Goal: Task Accomplishment & Management: Use online tool/utility

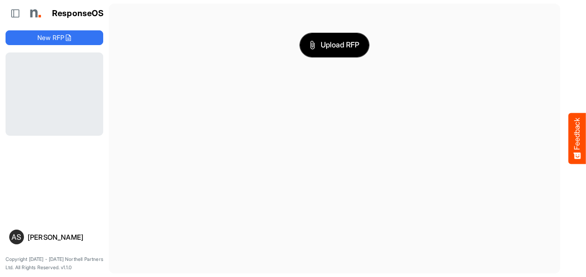
click at [329, 49] on span "Upload RFP" at bounding box center [334, 45] width 50 height 12
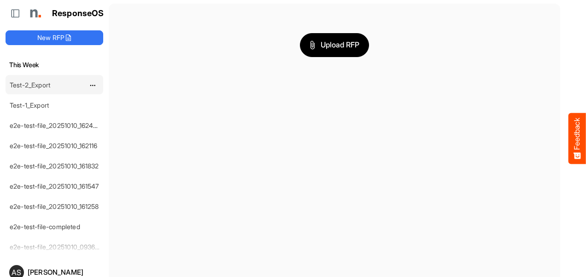
click at [33, 87] on link "Test-2_Export" at bounding box center [30, 85] width 41 height 8
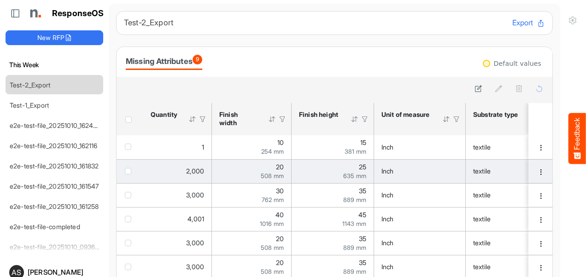
click at [194, 164] on td "2,000" at bounding box center [177, 171] width 69 height 24
click at [194, 173] on span "2,000" at bounding box center [195, 171] width 18 height 8
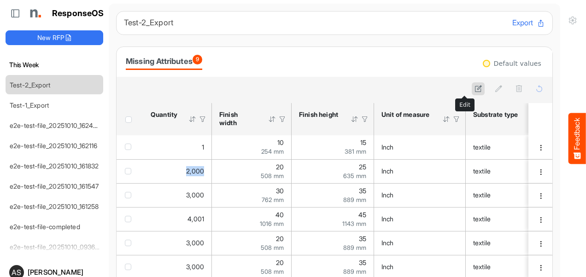
click at [471, 93] on button at bounding box center [477, 88] width 13 height 13
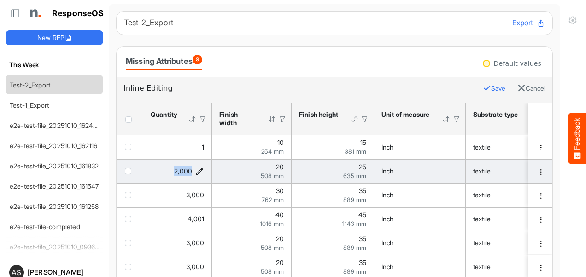
click at [198, 170] on icon "2000 is template cell Column Header httpsnorthellcomontologiesmapping-rulesorde…" at bounding box center [200, 172] width 8 height 8
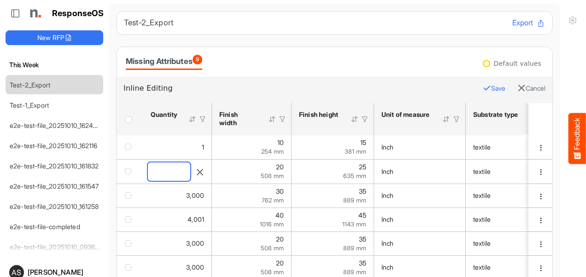
drag, startPoint x: 177, startPoint y: 175, endPoint x: 126, endPoint y: 165, distance: 51.7
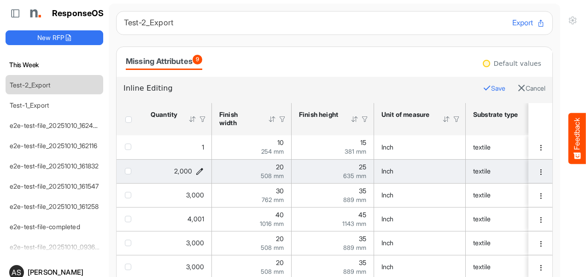
click at [197, 174] on icon "2000 is template cell Column Header httpsnorthellcomontologiesmapping-rulesorde…" at bounding box center [200, 172] width 8 height 8
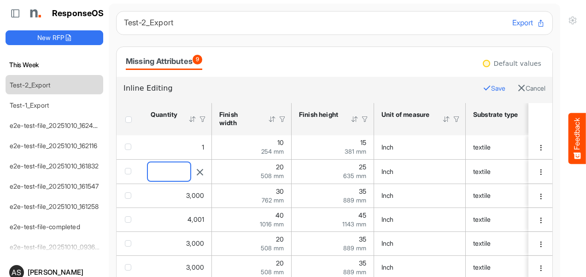
drag, startPoint x: 175, startPoint y: 171, endPoint x: 133, endPoint y: 169, distance: 42.4
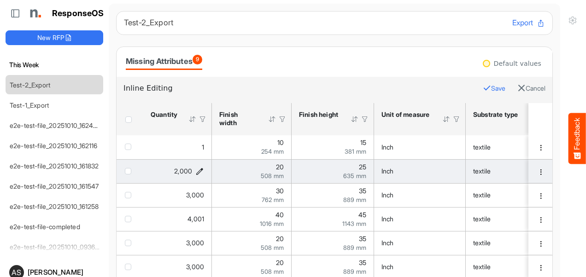
click at [198, 170] on icon "2000 is template cell Column Header httpsnorthellcomontologiesmapping-rulesorde…" at bounding box center [200, 172] width 8 height 8
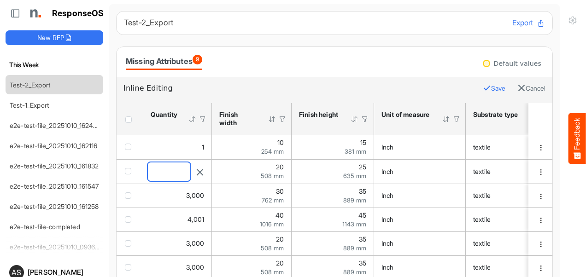
drag, startPoint x: 177, startPoint y: 170, endPoint x: 151, endPoint y: 172, distance: 26.3
click at [151, 172] on input "****" at bounding box center [169, 172] width 42 height 18
type input "*"
click at [482, 90] on icon "button" at bounding box center [486, 88] width 8 height 8
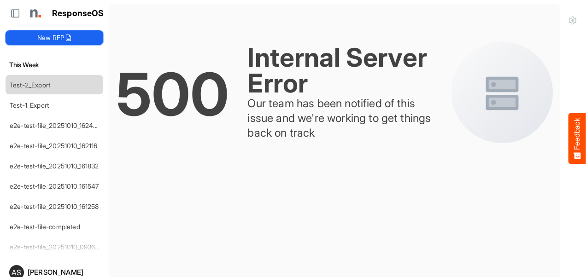
click at [56, 37] on button "New RFP" at bounding box center [55, 37] width 98 height 15
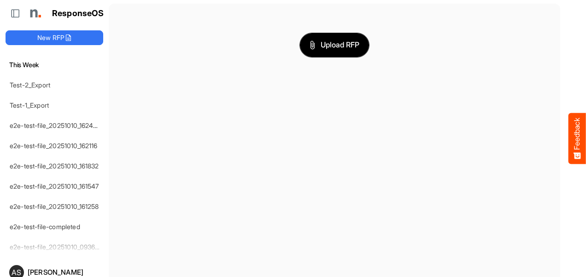
click at [320, 44] on span "Upload RFP" at bounding box center [334, 45] width 50 height 12
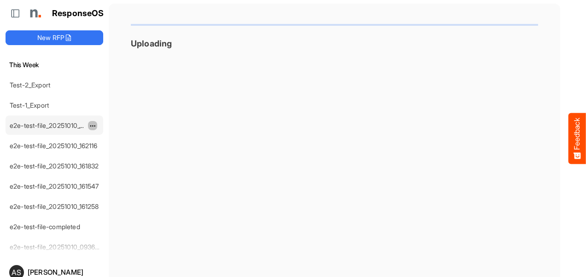
click at [90, 123] on span "dropdownbutton" at bounding box center [91, 126] width 5 height 6
click at [94, 152] on span at bounding box center [97, 152] width 8 height 14
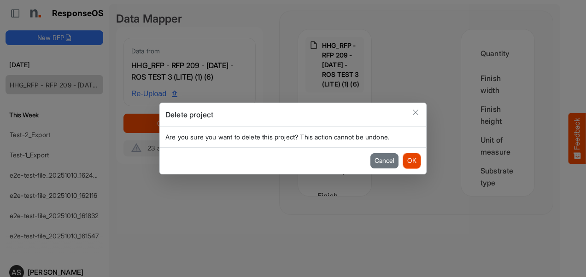
click at [407, 163] on button "OK" at bounding box center [411, 160] width 17 height 15
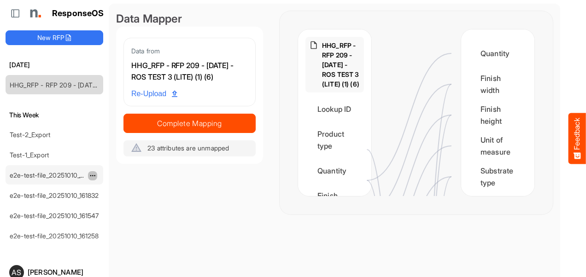
click at [89, 175] on span "dropdownbutton" at bounding box center [91, 176] width 5 height 6
click at [104, 204] on li "Delete" at bounding box center [115, 202] width 55 height 14
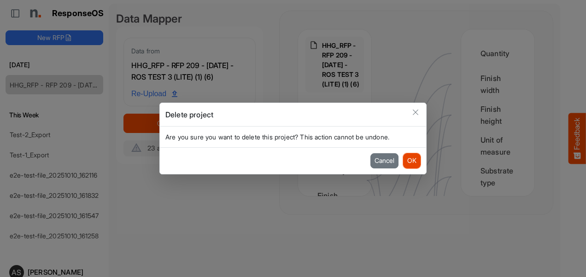
click at [414, 164] on button "OK" at bounding box center [411, 160] width 17 height 15
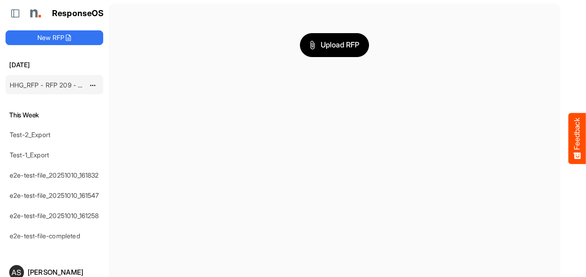
click at [52, 85] on link "HHG_RFP - RFP 209 - [DATE] - ROS TEST 3 (LITE) (1) (6)" at bounding box center [94, 85] width 169 height 8
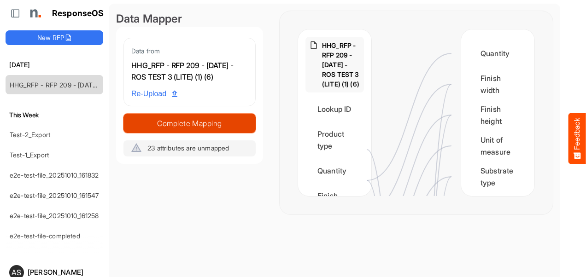
click at [180, 130] on span "Complete Mapping" at bounding box center [189, 123] width 131 height 13
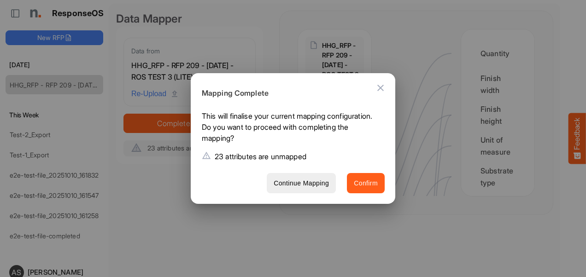
click at [362, 186] on span "Confirm" at bounding box center [366, 184] width 24 height 12
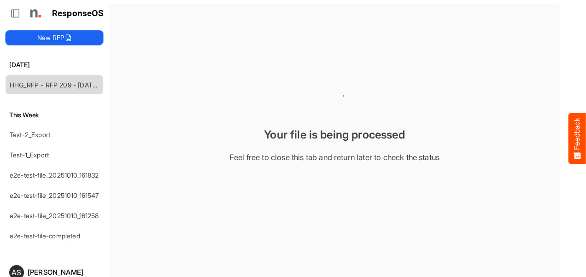
click at [46, 30] on button "New RFP" at bounding box center [55, 37] width 98 height 15
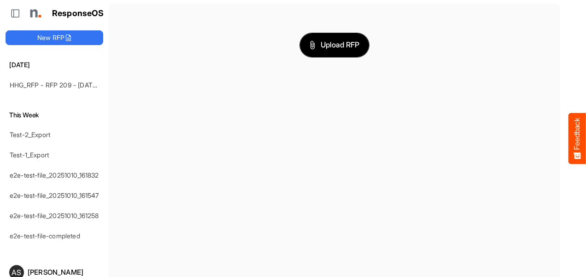
click at [308, 41] on icon "button" at bounding box center [312, 45] width 9 height 9
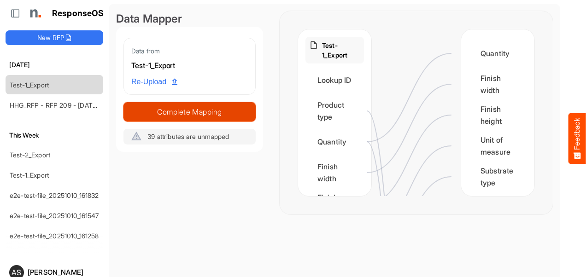
click at [206, 115] on span "Complete Mapping" at bounding box center [189, 111] width 131 height 13
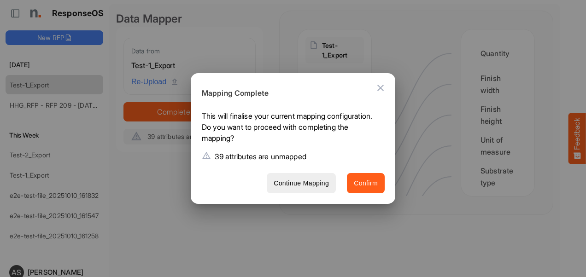
click at [369, 184] on span "Confirm" at bounding box center [366, 184] width 24 height 12
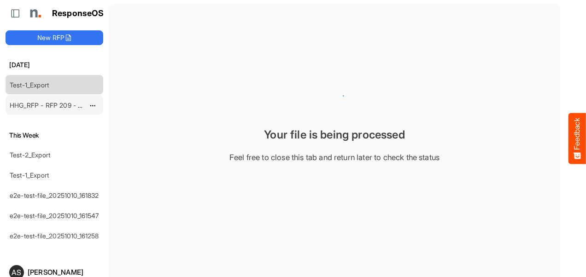
click at [55, 101] on link "HHG_RFP - RFP 209 - [DATE] - ROS TEST 3 (LITE) (1) (6)" at bounding box center [94, 105] width 169 height 8
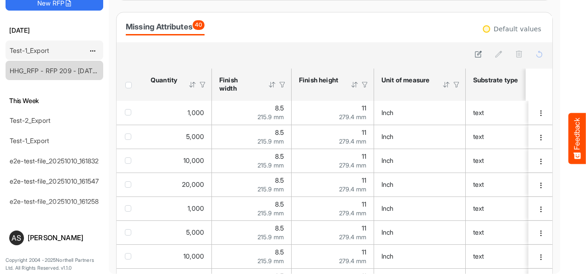
click at [36, 52] on link "Test-1_Export" at bounding box center [29, 50] width 39 height 8
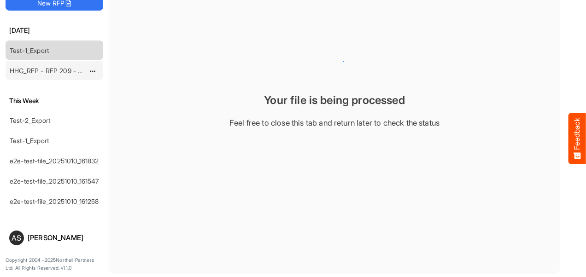
click at [33, 76] on div "HHG_RFP - RFP 209 - [DATE] - ROS TEST 3 (LITE) (1) (6)" at bounding box center [47, 70] width 82 height 18
click at [38, 76] on div "HHG_RFP - RFP 209 - [DATE] - ROS TEST 3 (LITE) (1) (6)" at bounding box center [47, 70] width 82 height 18
click at [57, 68] on link "HHG_RFP - RFP 209 - [DATE] - ROS TEST 3 (LITE) (1) (6)" at bounding box center [94, 71] width 169 height 8
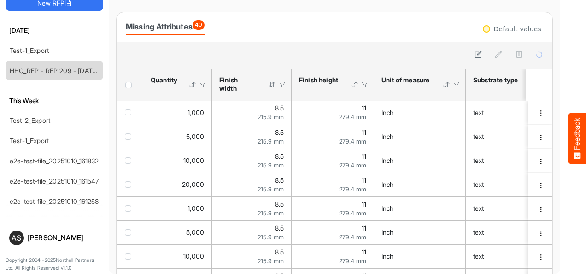
click at [131, 87] on span "Header checkbox" at bounding box center [128, 85] width 6 height 6
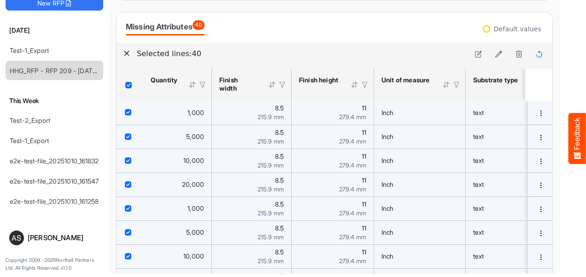
click at [170, 113] on div "1,000" at bounding box center [177, 113] width 53 height 10
drag, startPoint x: 277, startPoint y: 93, endPoint x: 131, endPoint y: 85, distance: 146.6
click at [290, 91] on th "Finish width Press Enter to sort. Press Alt Down to open filter Menu" at bounding box center [252, 85] width 80 height 32
click at [131, 85] on span "Header checkbox" at bounding box center [128, 85] width 6 height 6
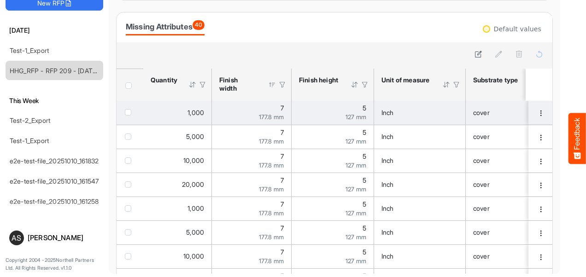
drag, startPoint x: 131, startPoint y: 115, endPoint x: 142, endPoint y: 115, distance: 10.6
click at [129, 116] on div "checkbox" at bounding box center [130, 112] width 10 height 9
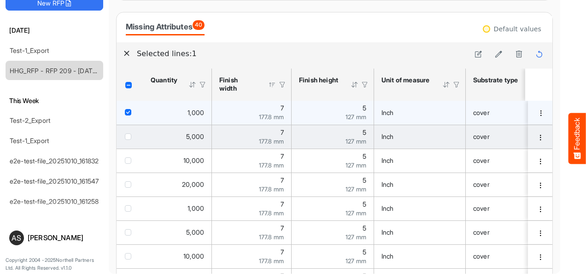
click at [129, 135] on span "checkbox" at bounding box center [128, 137] width 6 height 6
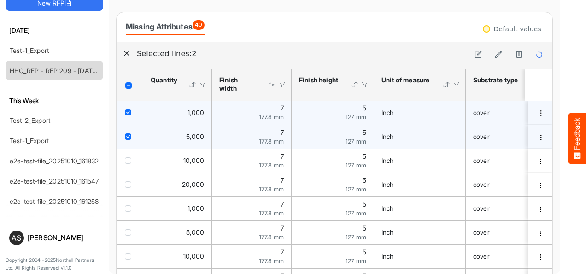
click at [131, 81] on div "Header checkbox" at bounding box center [129, 85] width 19 height 8
click at [127, 83] on span "Header checkbox" at bounding box center [128, 85] width 6 height 6
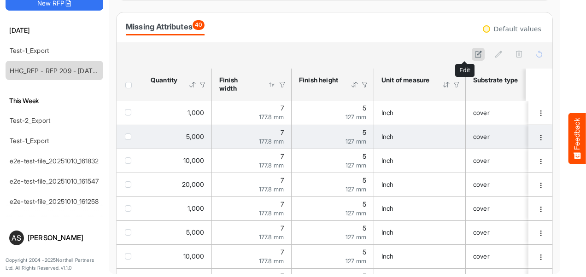
click at [474, 52] on icon at bounding box center [478, 54] width 8 height 8
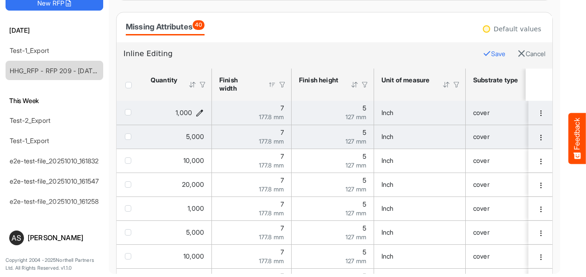
click at [201, 111] on icon "1000 is template cell Column Header httpsnorthellcomontologiesmapping-rulesorde…" at bounding box center [200, 113] width 8 height 8
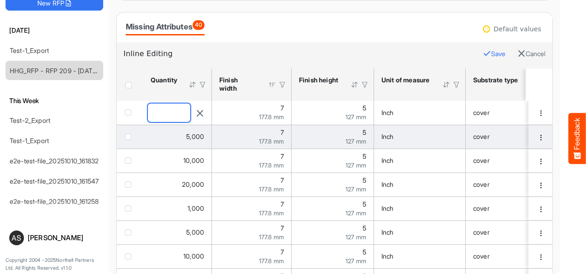
click at [178, 112] on input "****" at bounding box center [169, 113] width 42 height 18
type input "****"
click at [278, 112] on div "7 177.8 mm" at bounding box center [251, 112] width 64 height 15
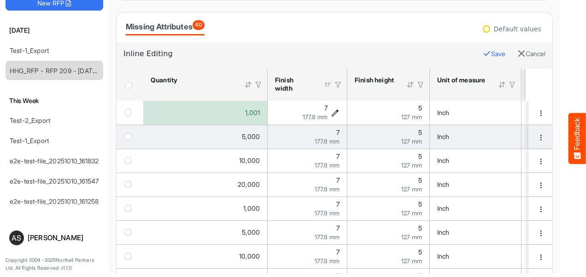
click at [338, 111] on icon "7 is template cell Column Header httpsnorthellcomontologiesmapping-rulesmeasure…" at bounding box center [335, 113] width 8 height 8
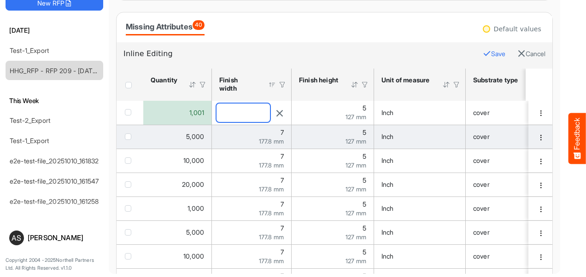
click at [240, 110] on input "*" at bounding box center [242, 113] width 53 height 18
type input "*"
click at [482, 52] on button "Save" at bounding box center [493, 54] width 23 height 12
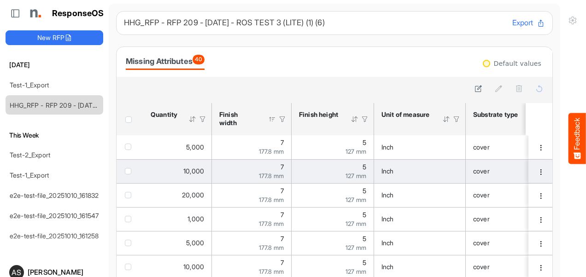
click at [271, 117] on div at bounding box center [272, 119] width 8 height 8
click at [273, 121] on div at bounding box center [272, 119] width 8 height 8
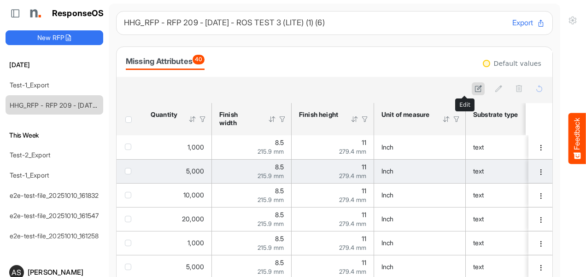
click at [474, 88] on icon at bounding box center [478, 89] width 8 height 8
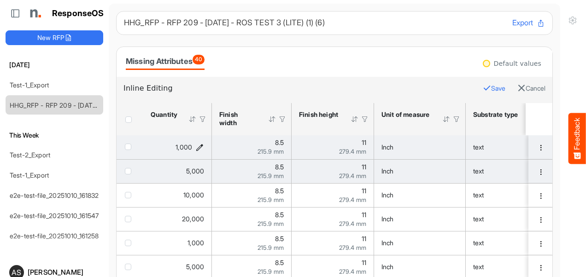
click at [200, 150] on icon "1000 is template cell Column Header httpsnorthellcomontologiesmapping-rulesorde…" at bounding box center [200, 147] width 8 height 8
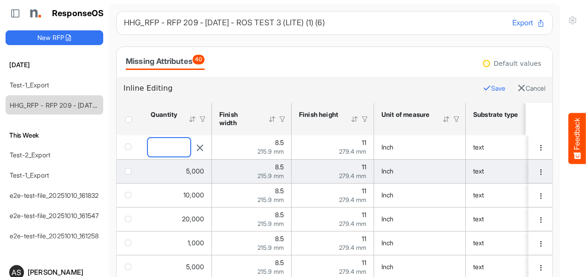
click at [178, 147] on input "****" at bounding box center [169, 147] width 42 height 18
type input "*"
type input "***"
click at [482, 87] on button "Save" at bounding box center [493, 88] width 23 height 12
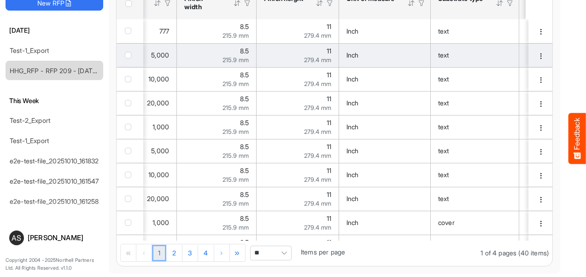
scroll to position [0, 11]
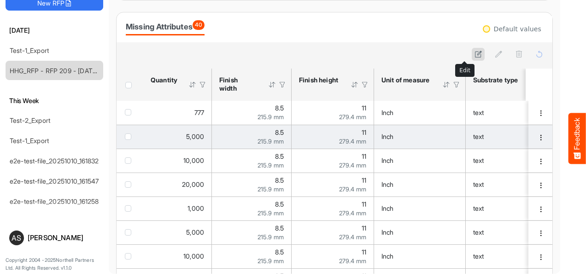
click at [474, 54] on icon at bounding box center [478, 54] width 8 height 8
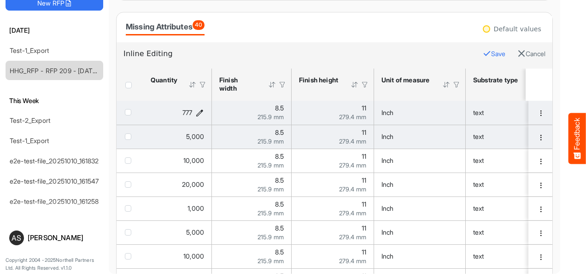
click at [197, 113] on icon "777 is template cell Column Header httpsnorthellcomontologiesmapping-rulesorder…" at bounding box center [200, 113] width 8 height 8
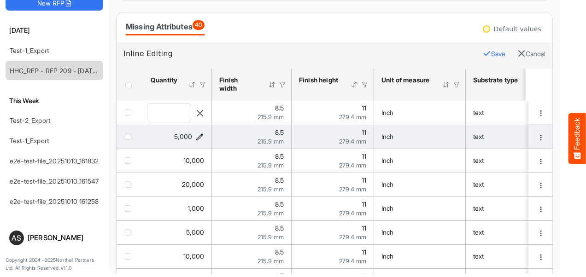
click at [202, 139] on icon "5000 is template cell Column Header httpsnorthellcomontologiesmapping-rulesorde…" at bounding box center [200, 137] width 8 height 8
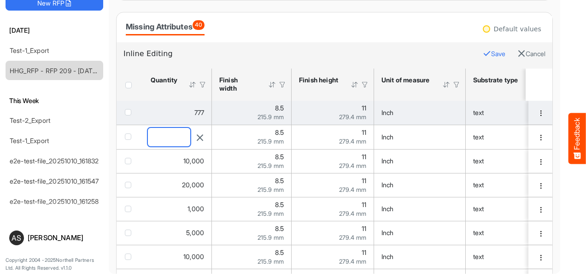
click at [174, 138] on input "****" at bounding box center [169, 137] width 42 height 18
type input "*"
click at [482, 56] on button "Save" at bounding box center [493, 54] width 23 height 12
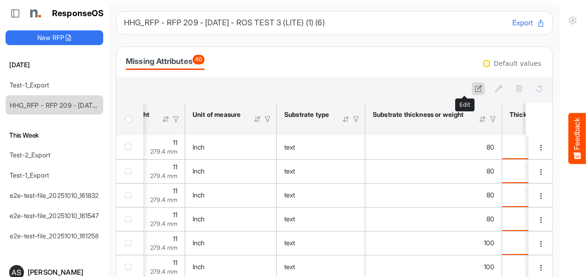
click at [474, 88] on icon at bounding box center [478, 89] width 8 height 8
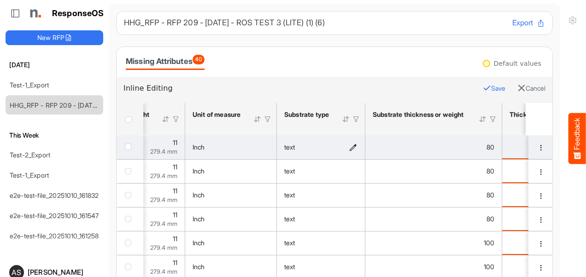
click at [351, 147] on icon "text is template cell Column Header httpsnorthellcomontologiesmapping-rulesmate…" at bounding box center [353, 147] width 8 height 8
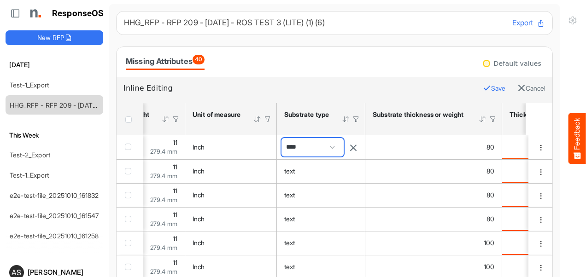
click at [311, 146] on span "****" at bounding box center [312, 147] width 62 height 18
type input "****"
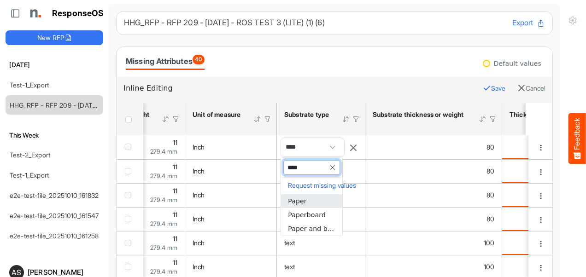
type input "*****"
click at [295, 200] on span "Paper" at bounding box center [297, 201] width 18 height 7
type input "*****"
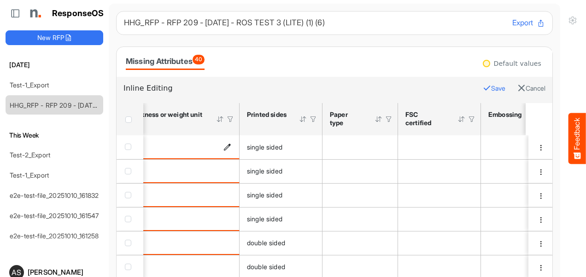
click at [227, 147] on icon "is template cell Column Header httpsnorthellcomontologiesmapping-rulesmaterialh…" at bounding box center [227, 147] width 8 height 8
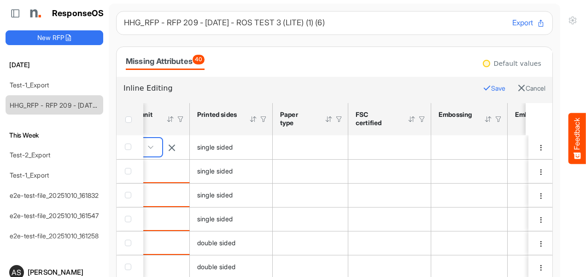
click at [157, 150] on span at bounding box center [151, 147] width 14 height 14
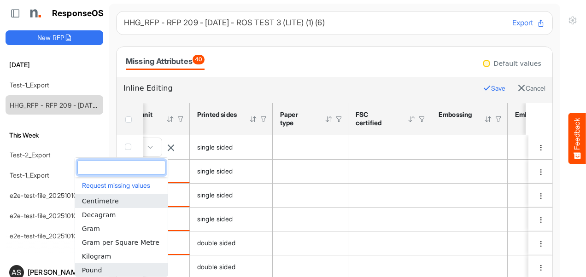
click at [111, 269] on li "Pound" at bounding box center [121, 270] width 93 height 14
type input "*****"
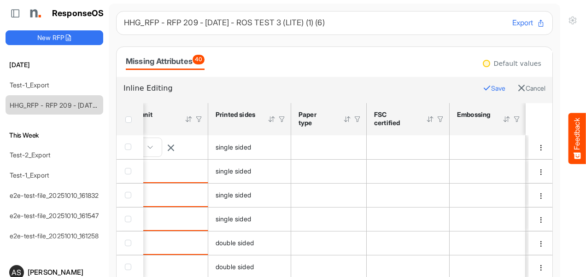
click at [482, 88] on icon "button" at bounding box center [486, 88] width 8 height 8
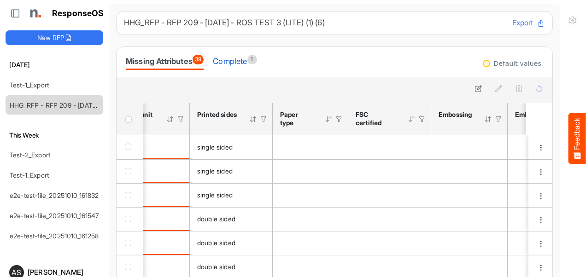
click at [240, 57] on div "Complete 1" at bounding box center [235, 61] width 44 height 13
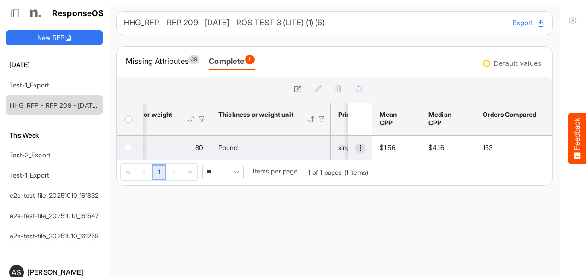
click at [357, 149] on span "dropdownbutton" at bounding box center [360, 148] width 6 height 6
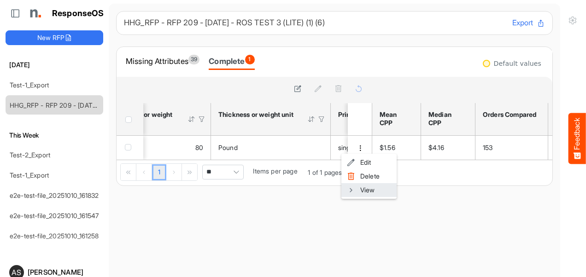
click at [360, 189] on li "View" at bounding box center [368, 190] width 55 height 14
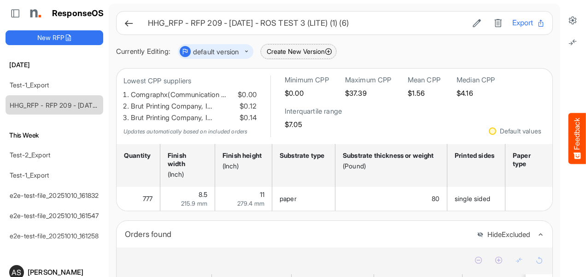
click at [276, 52] on button "Create New Version" at bounding box center [299, 51] width 76 height 15
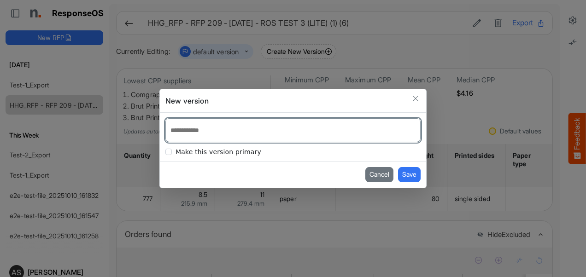
click at [222, 132] on input at bounding box center [293, 130] width 254 height 23
type input "*"
type input "*********"
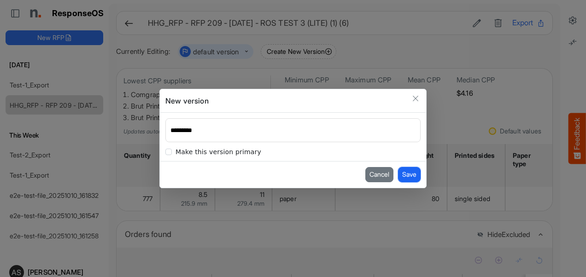
click at [409, 176] on button "Save" at bounding box center [409, 174] width 23 height 15
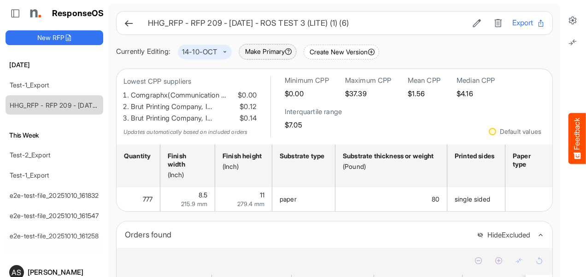
click at [275, 51] on button "Make Primary" at bounding box center [267, 51] width 57 height 15
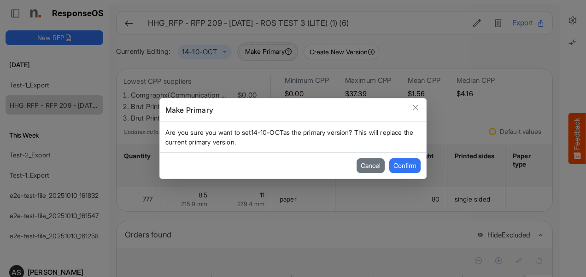
click at [410, 166] on button "Confirm" at bounding box center [404, 165] width 31 height 15
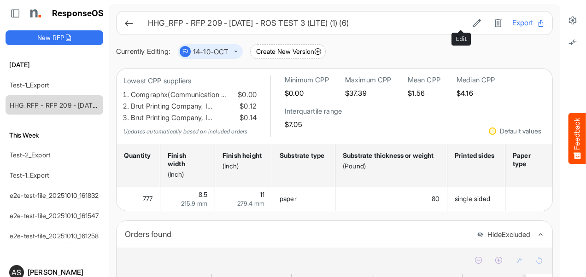
click at [472, 23] on icon at bounding box center [476, 22] width 9 height 9
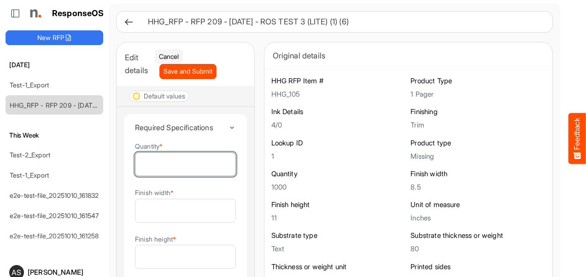
click at [167, 174] on input "***" at bounding box center [185, 164] width 100 height 23
type input "*****"
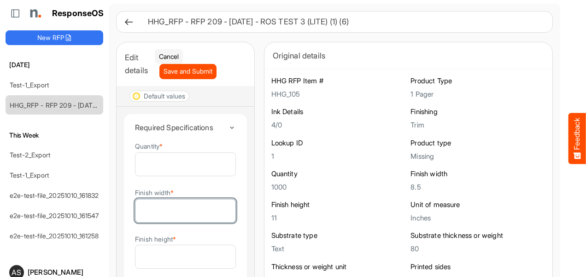
click at [166, 219] on input "***" at bounding box center [185, 210] width 100 height 23
type input "*****"
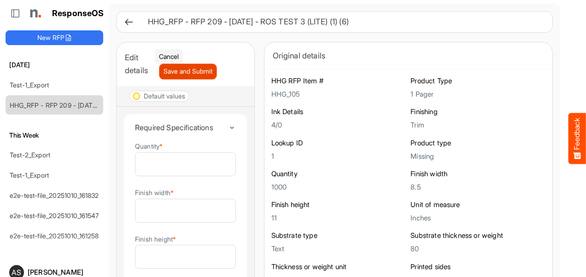
click at [211, 68] on span "Save and Submit" at bounding box center [187, 71] width 49 height 10
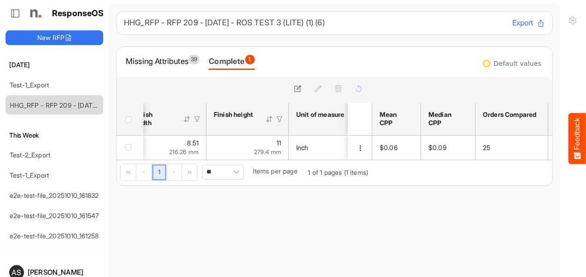
scroll to position [0, 86]
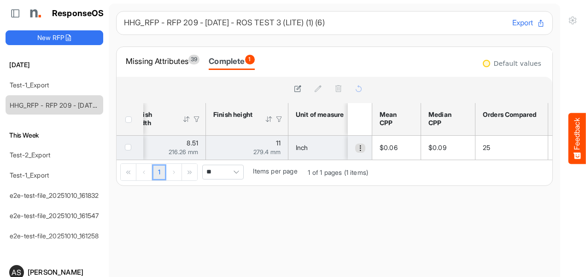
click at [357, 151] on span "dropdownbutton" at bounding box center [360, 148] width 6 height 6
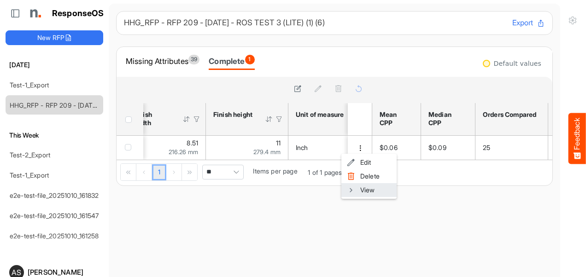
click at [361, 190] on li "View" at bounding box center [368, 190] width 55 height 14
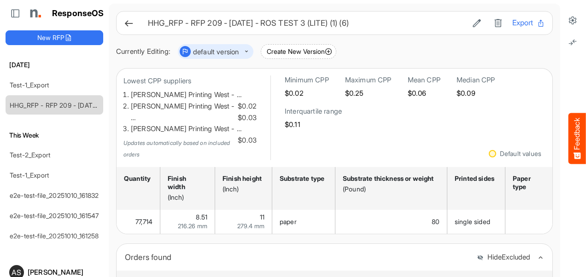
click at [235, 49] on button "dropdownbutton" at bounding box center [220, 51] width 58 height 11
click at [379, 58] on div "Currently Editing: default version Create New Version" at bounding box center [334, 51] width 436 height 15
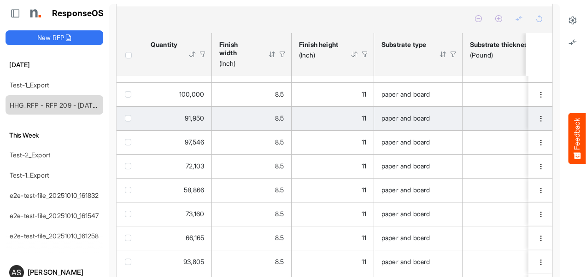
scroll to position [276, 0]
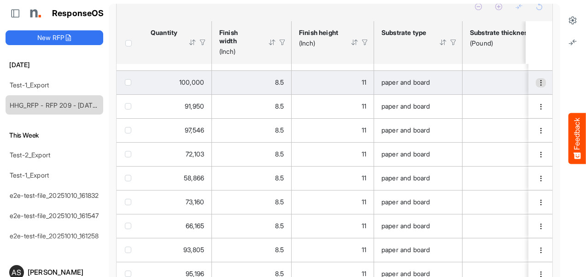
click at [537, 80] on span "dropdownbutton" at bounding box center [540, 83] width 6 height 6
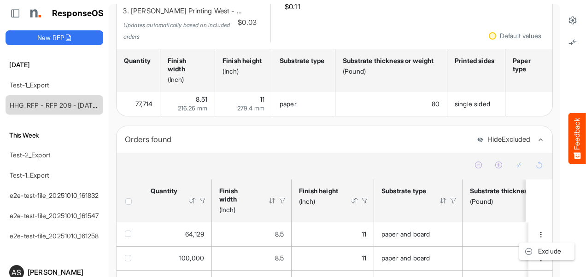
scroll to position [92, 0]
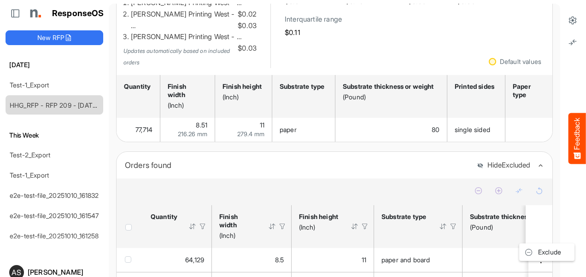
click at [299, 159] on div "Orders found" at bounding box center [297, 165] width 345 height 13
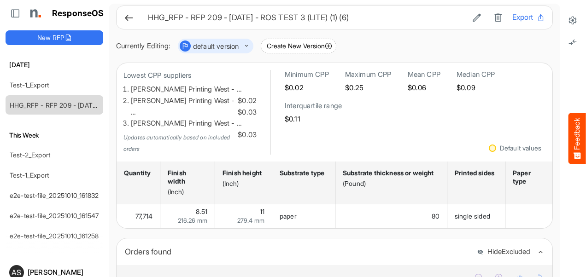
scroll to position [0, 0]
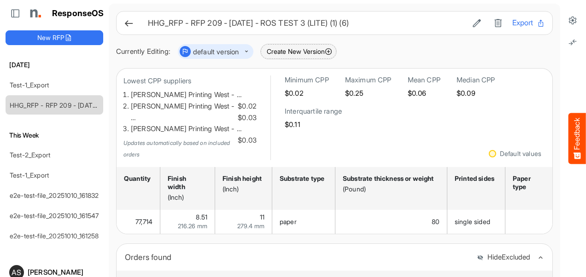
click at [310, 52] on button "Create New Version" at bounding box center [299, 51] width 76 height 15
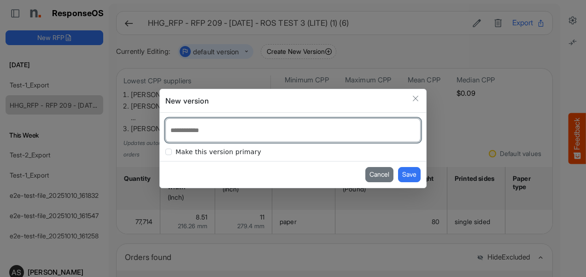
drag, startPoint x: 310, startPoint y: 52, endPoint x: 229, endPoint y: 132, distance: 113.6
click at [229, 132] on input at bounding box center [293, 130] width 254 height 23
type input "*"
type input "********"
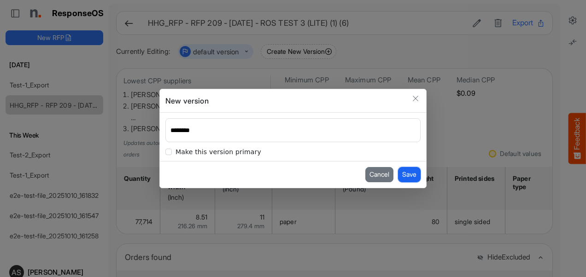
click at [410, 178] on button "Save" at bounding box center [409, 174] width 23 height 15
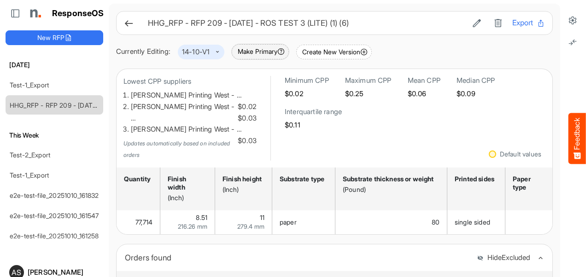
click at [259, 53] on button "Make Primary" at bounding box center [260, 51] width 57 height 15
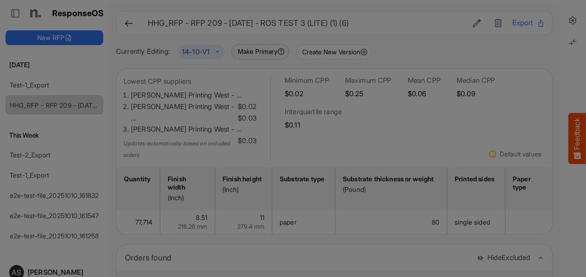
click at [0, 0] on button "Confirm" at bounding box center [0, 0] width 0 height 0
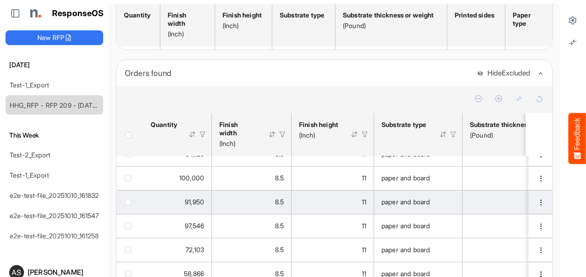
scroll to position [20, 0]
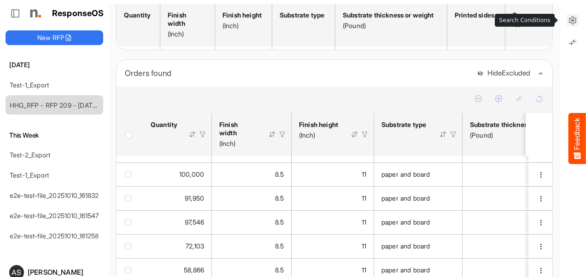
click at [568, 19] on icon at bounding box center [572, 20] width 9 height 9
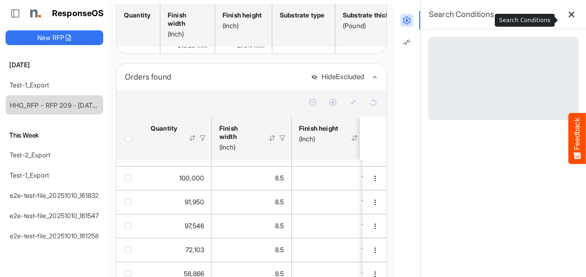
scroll to position [187, 0]
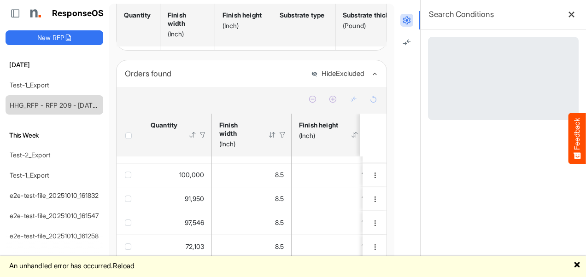
click at [578, 265] on link "🗙" at bounding box center [576, 266] width 7 height 12
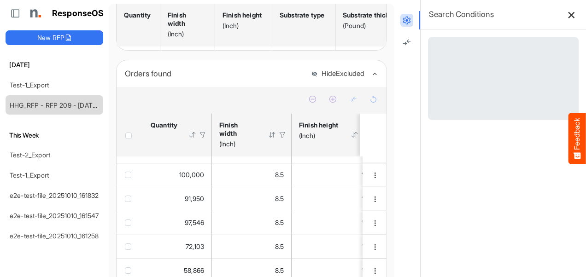
click at [567, 17] on icon at bounding box center [571, 15] width 8 height 8
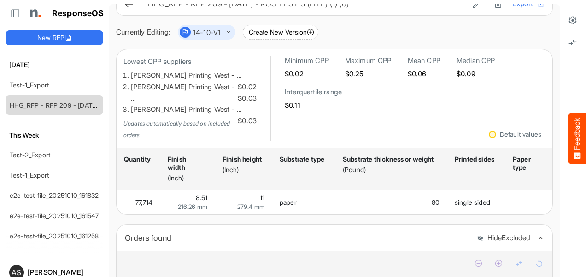
scroll to position [0, 0]
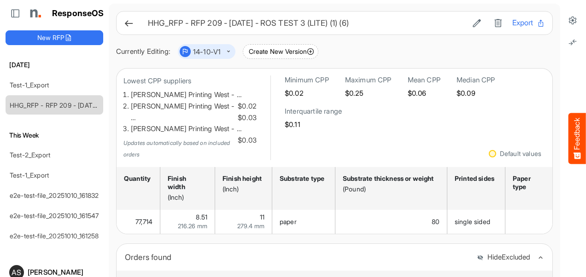
click at [512, 23] on button "Export" at bounding box center [528, 23] width 33 height 12
click at [130, 23] on icon at bounding box center [129, 23] width 10 height 10
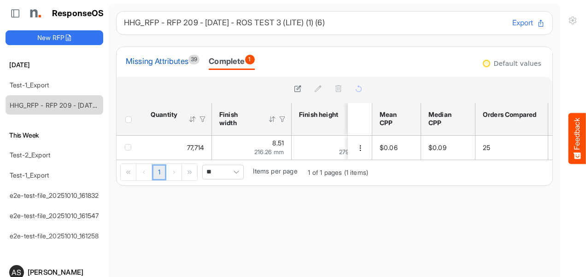
click at [144, 58] on div "Missing Attributes 39" at bounding box center [163, 61] width 74 height 13
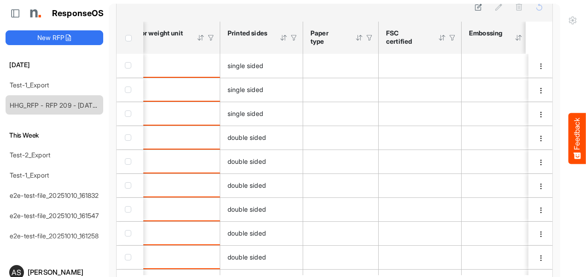
scroll to position [0, 623]
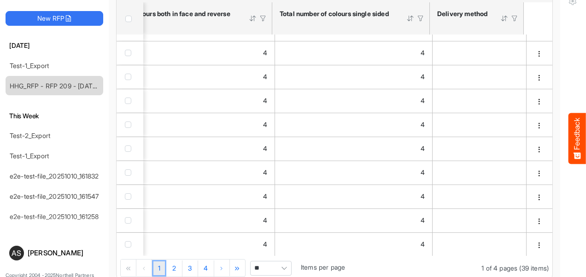
drag, startPoint x: 514, startPoint y: 275, endPoint x: 527, endPoint y: 275, distance: 12.9
click at [527, 275] on div "Feedback ResponseOS New RFP Today Test-1_Export HHG_RFP - RFP 209 - 09.09.2025 …" at bounding box center [293, 138] width 586 height 277
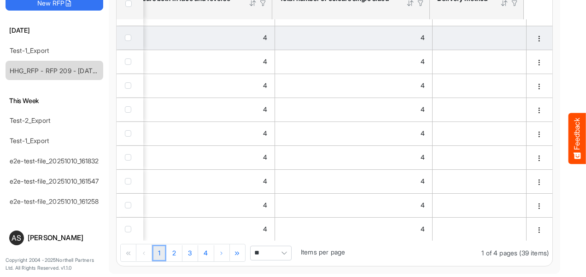
click at [125, 35] on span "checkbox" at bounding box center [128, 38] width 6 height 6
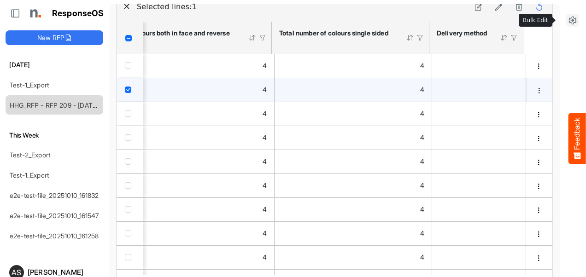
click at [568, 19] on icon at bounding box center [572, 20] width 9 height 9
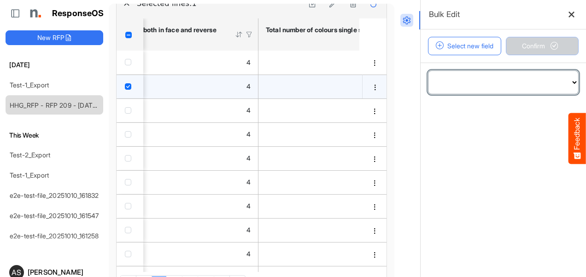
click at [441, 85] on select "**********" at bounding box center [503, 82] width 150 height 23
click at [461, 82] on select "**********" at bounding box center [503, 82] width 150 height 23
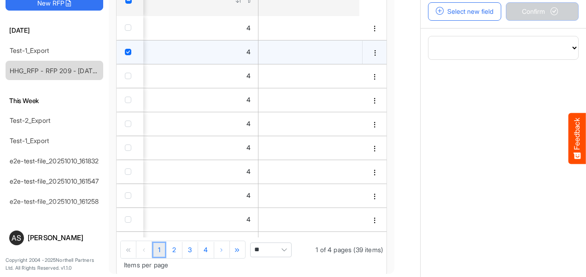
click at [455, 79] on main "**********" at bounding box center [502, 135] width 165 height 215
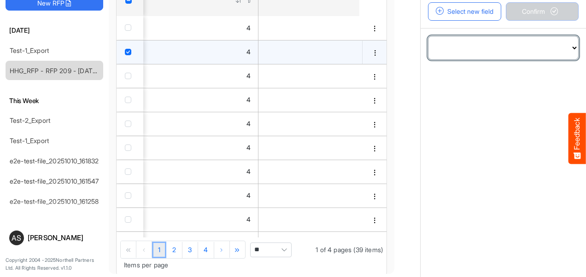
click at [447, 52] on select "**********" at bounding box center [503, 47] width 150 height 23
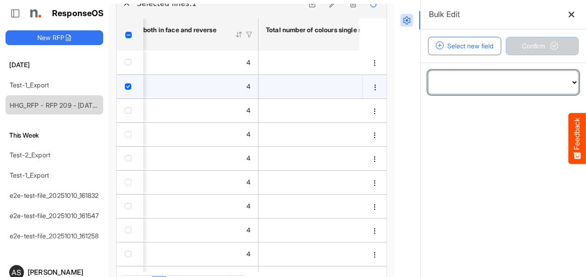
drag, startPoint x: 560, startPoint y: 84, endPoint x: 438, endPoint y: 84, distance: 121.5
click at [438, 84] on select "**********" at bounding box center [503, 82] width 150 height 23
click at [555, 87] on select "**********" at bounding box center [503, 82] width 150 height 23
click at [428, 71] on select "**********" at bounding box center [503, 82] width 150 height 23
drag, startPoint x: 463, startPoint y: 110, endPoint x: 536, endPoint y: 80, distance: 79.3
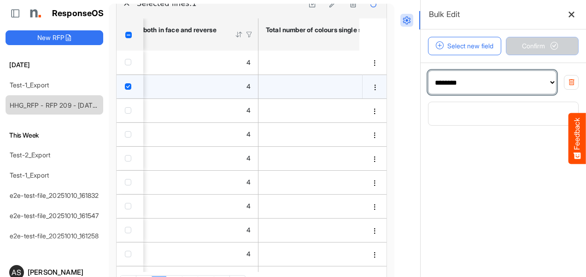
drag, startPoint x: 536, startPoint y: 80, endPoint x: 448, endPoint y: 80, distance: 87.5
click at [448, 80] on select "**********" at bounding box center [492, 82] width 128 height 23
click at [428, 71] on select "**********" at bounding box center [492, 82] width 128 height 23
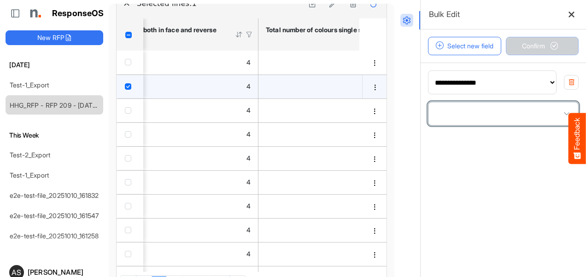
click at [559, 116] on span at bounding box center [566, 114] width 14 height 14
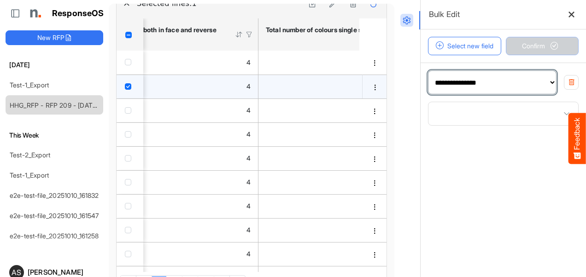
click at [447, 84] on select "**********" at bounding box center [492, 82] width 128 height 23
select select "**********"
click at [428, 71] on select "**********" at bounding box center [492, 82] width 128 height 23
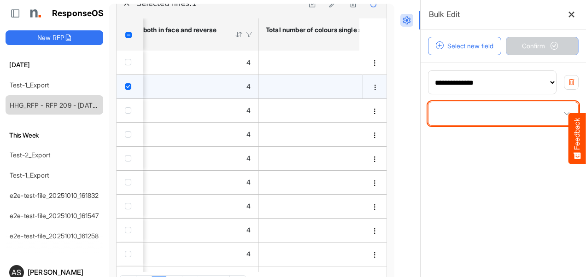
click at [450, 116] on span at bounding box center [503, 113] width 150 height 23
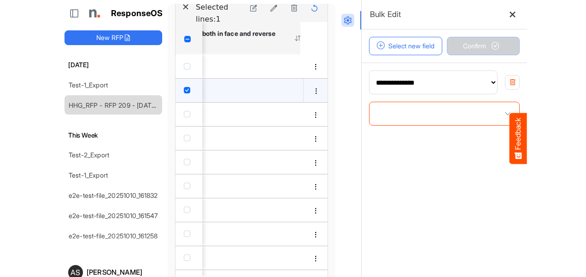
scroll to position [85, 0]
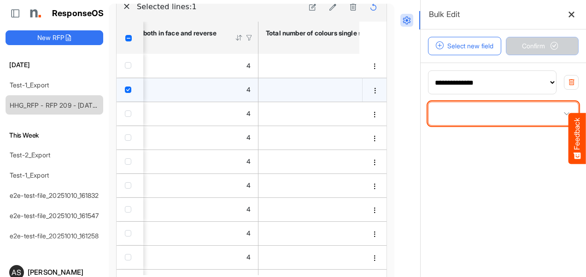
click at [449, 115] on span at bounding box center [503, 113] width 150 height 23
click at [467, 115] on span at bounding box center [503, 113] width 150 height 23
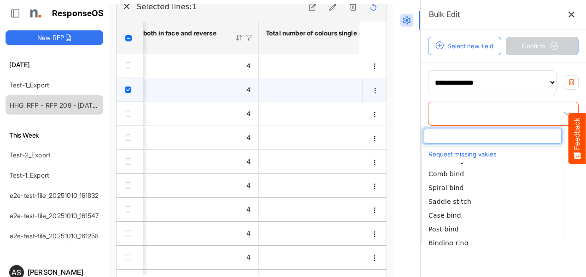
scroll to position [152, 0]
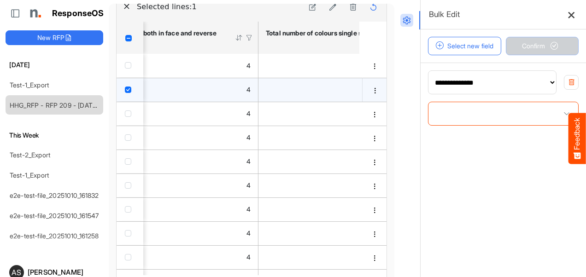
click at [567, 17] on icon at bounding box center [571, 15] width 8 height 8
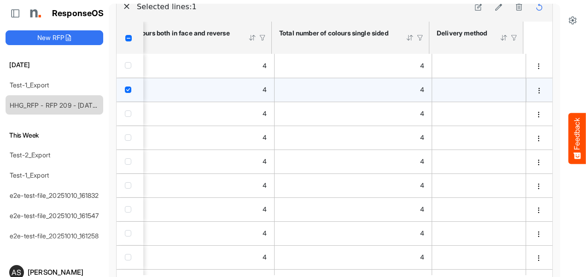
scroll to position [81, 0]
click at [125, 10] on icon "button" at bounding box center [126, 6] width 6 height 6
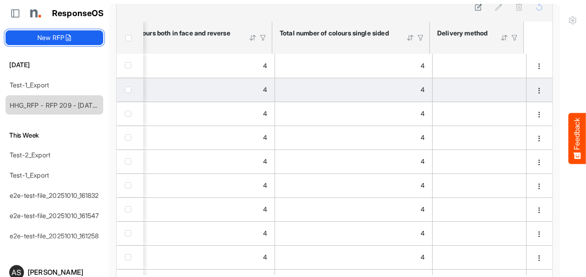
click at [68, 36] on icon at bounding box center [67, 37] width 7 height 7
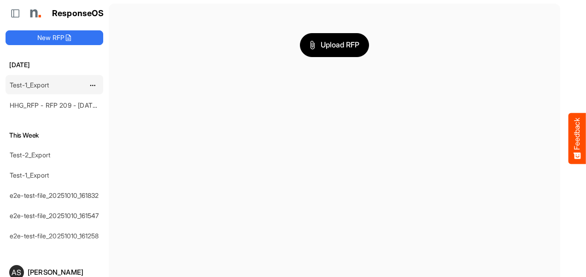
click at [42, 82] on link "Test-1_Export" at bounding box center [29, 85] width 39 height 8
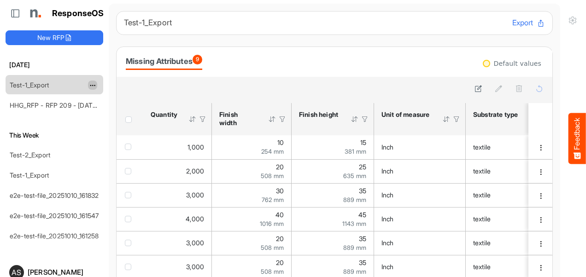
click at [88, 82] on button "dropdownbutton" at bounding box center [92, 85] width 9 height 9
click at [111, 110] on li "Delete" at bounding box center [115, 112] width 55 height 14
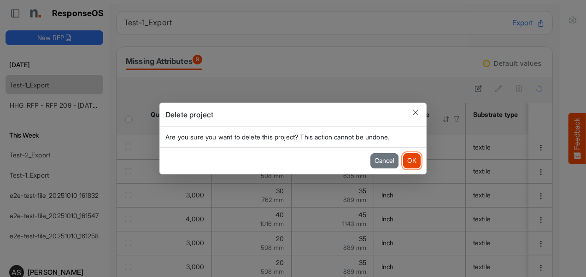
click at [409, 158] on button "OK" at bounding box center [411, 160] width 17 height 15
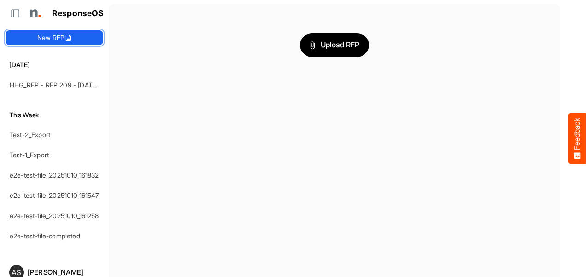
click at [73, 36] on button "New RFP" at bounding box center [55, 37] width 98 height 15
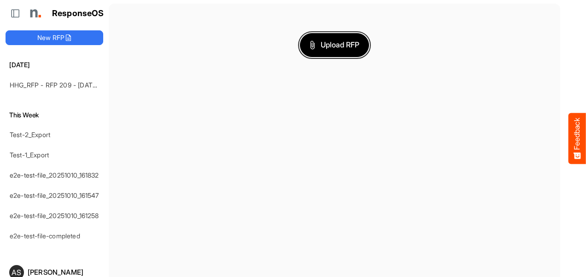
click at [338, 45] on span "Upload RFP" at bounding box center [334, 45] width 50 height 12
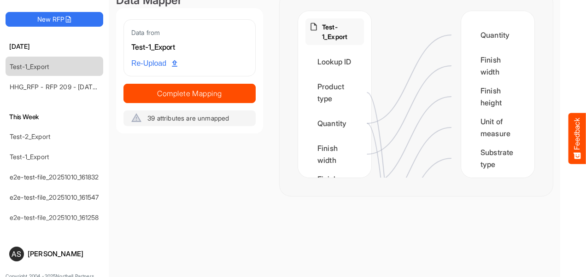
scroll to position [14, 0]
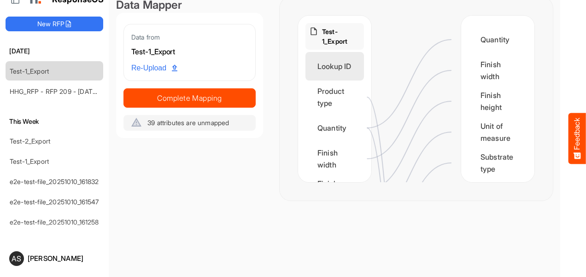
click at [330, 67] on div "Lookup ID" at bounding box center [334, 66] width 58 height 29
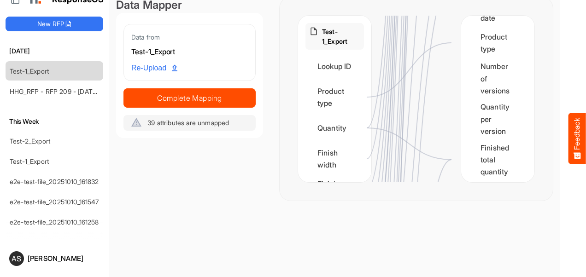
scroll to position [1307, 0]
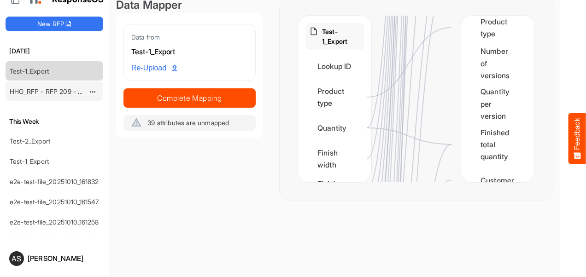
click at [49, 87] on link "HHG_RFP - RFP 209 - [DATE] - ROS TEST 3 (LITE) (1) (6)" at bounding box center [94, 91] width 169 height 8
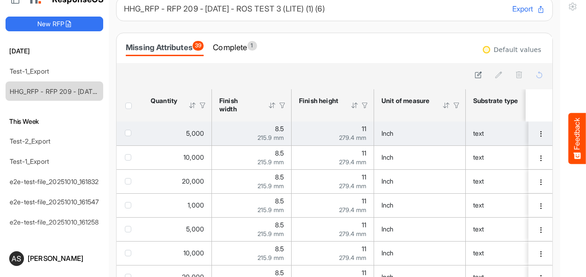
click at [425, 133] on div "Inch" at bounding box center [419, 133] width 76 height 10
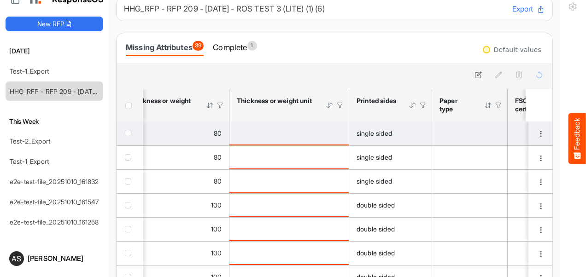
scroll to position [0, 523]
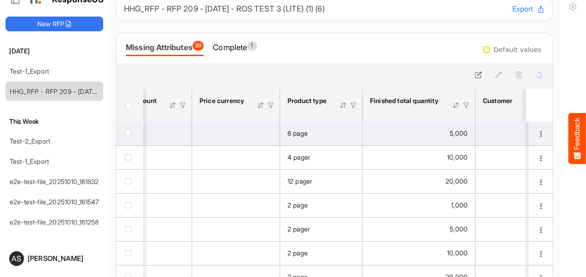
click at [416, 138] on div "5,000" at bounding box center [419, 133] width 98 height 10
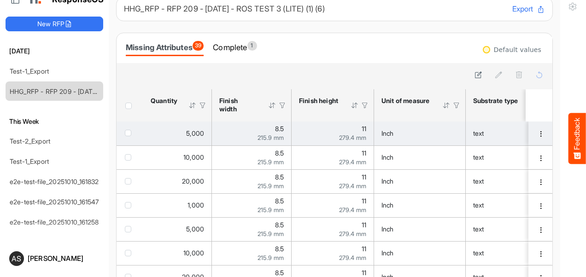
click at [189, 130] on span "5,000" at bounding box center [195, 133] width 18 height 8
drag, startPoint x: 204, startPoint y: 133, endPoint x: 178, endPoint y: 133, distance: 26.2
click at [178, 133] on td "5,000" at bounding box center [177, 134] width 69 height 24
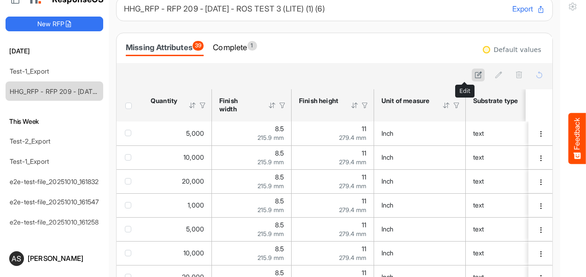
click at [471, 74] on button at bounding box center [477, 75] width 13 height 13
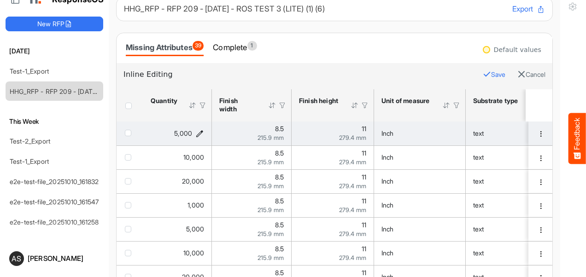
click at [202, 132] on icon "5000 is template cell Column Header httpsnorthellcomontologiesmapping-rulesorde…" at bounding box center [200, 133] width 8 height 8
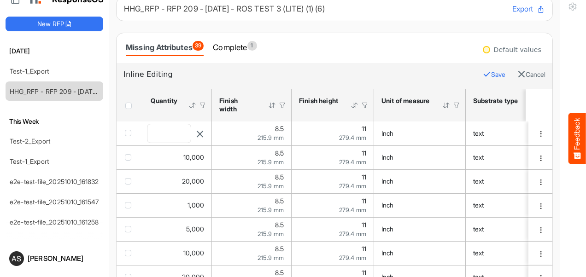
drag, startPoint x: 174, startPoint y: 132, endPoint x: 124, endPoint y: 143, distance: 51.8
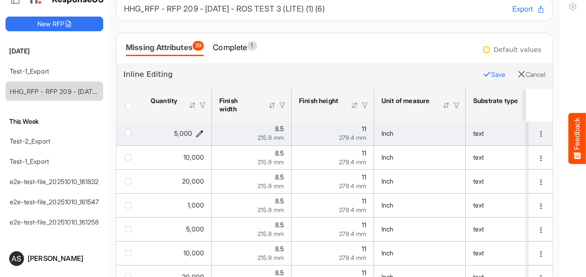
click at [200, 133] on icon "5000 is template cell Column Header httpsnorthellcomontologiesmapping-rulesorde…" at bounding box center [200, 133] width 8 height 8
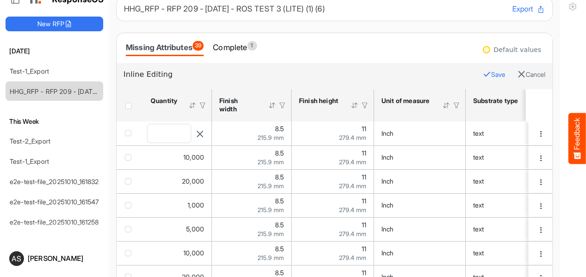
drag, startPoint x: 178, startPoint y: 130, endPoint x: 153, endPoint y: 130, distance: 24.9
click at [153, 130] on input "****" at bounding box center [168, 133] width 43 height 18
click at [170, 134] on input "****" at bounding box center [168, 133] width 43 height 18
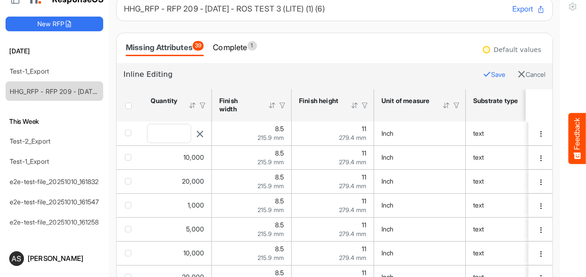
click at [170, 134] on input "****" at bounding box center [168, 133] width 43 height 18
drag, startPoint x: 158, startPoint y: 133, endPoint x: 168, endPoint y: 132, distance: 9.7
click at [168, 132] on input "****" at bounding box center [168, 133] width 43 height 18
click at [346, 52] on div "Missing Attributes 39 Complete 1" at bounding box center [334, 48] width 417 height 16
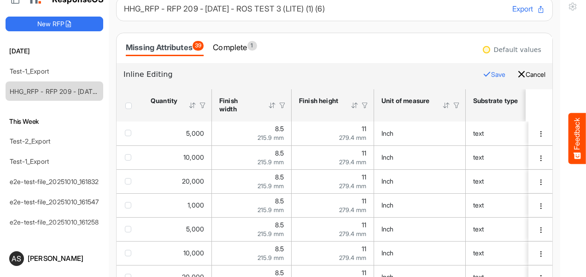
click at [517, 77] on button "Cancel" at bounding box center [531, 75] width 28 height 12
click at [326, 55] on div "Missing Attributes 39 Complete 1" at bounding box center [334, 48] width 417 height 16
click at [474, 73] on icon at bounding box center [478, 75] width 8 height 8
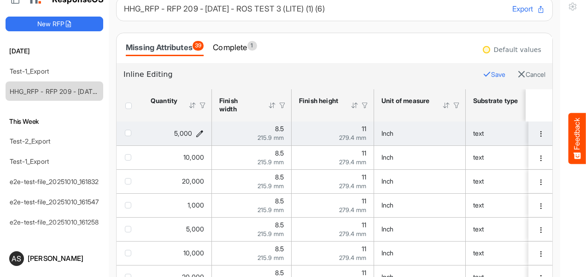
click at [198, 134] on icon "5000 is template cell Column Header httpsnorthellcomontologiesmapping-rulesorde…" at bounding box center [200, 133] width 8 height 8
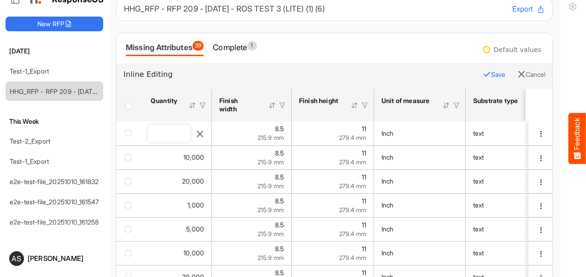
click at [173, 139] on input "****" at bounding box center [168, 133] width 43 height 18
click at [173, 133] on input "****" at bounding box center [168, 133] width 43 height 18
click at [175, 131] on input "****" at bounding box center [168, 133] width 43 height 18
drag, startPoint x: 432, startPoint y: 71, endPoint x: 552, endPoint y: -11, distance: 145.1
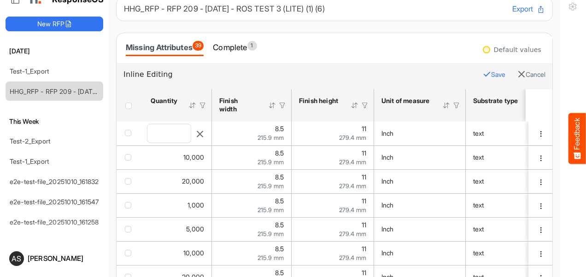
click at [552, 0] on html "Feedback ResponseOS New RFP Today Test-1_Export HHG_RFP - RFP 209 - 09.09.2025 …" at bounding box center [293, 138] width 586 height 277
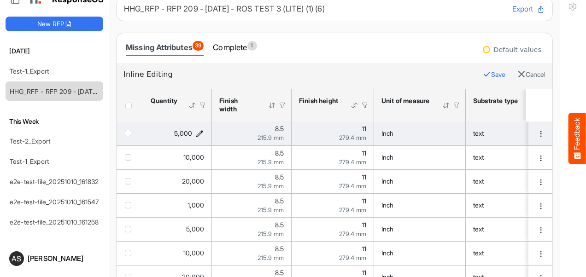
click at [196, 132] on icon "5000 is template cell Column Header httpsnorthellcomontologiesmapping-rulesorde…" at bounding box center [200, 133] width 8 height 8
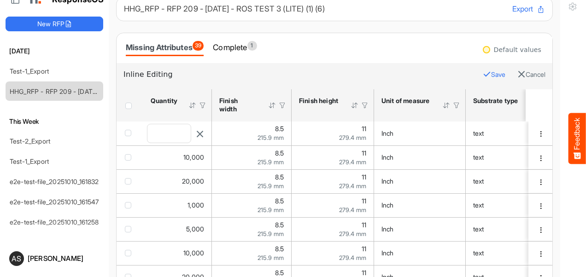
click at [180, 134] on input "****" at bounding box center [168, 133] width 43 height 18
click at [179, 133] on input "****" at bounding box center [168, 133] width 43 height 18
click at [178, 131] on input "****" at bounding box center [168, 133] width 43 height 18
click at [177, 131] on input "****" at bounding box center [168, 133] width 43 height 18
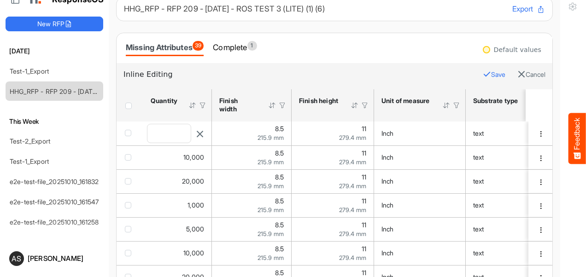
drag, startPoint x: 177, startPoint y: 131, endPoint x: 488, endPoint y: 74, distance: 315.9
click at [488, 75] on div "Default values Inline Editing Save Cancel sfgrid5beaizxuqsp_header_table Press …" at bounding box center [334, 215] width 436 height 305
click at [517, 74] on button "Cancel" at bounding box center [531, 75] width 28 height 12
click at [474, 77] on icon at bounding box center [478, 75] width 8 height 8
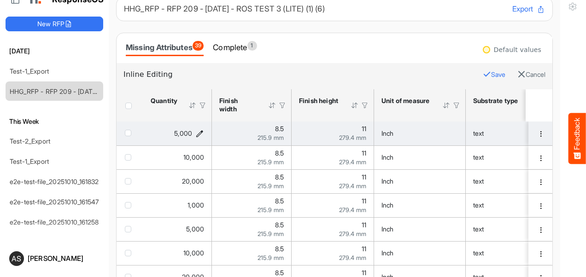
click at [200, 133] on icon "5000 is template cell Column Header httpsnorthellcomontologiesmapping-rulesorde…" at bounding box center [200, 133] width 8 height 8
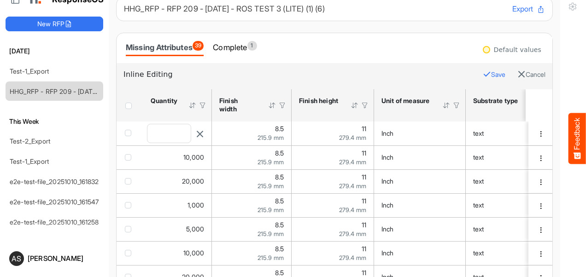
click at [169, 133] on input "****" at bounding box center [168, 133] width 43 height 18
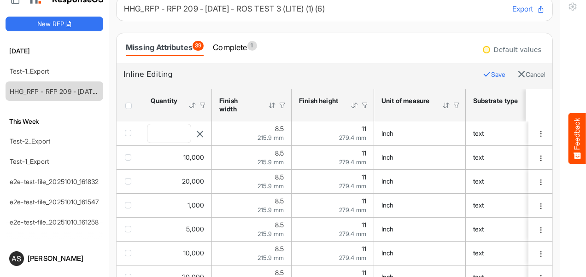
click at [169, 133] on input "****" at bounding box center [168, 133] width 43 height 18
click at [482, 76] on icon "button" at bounding box center [486, 74] width 8 height 8
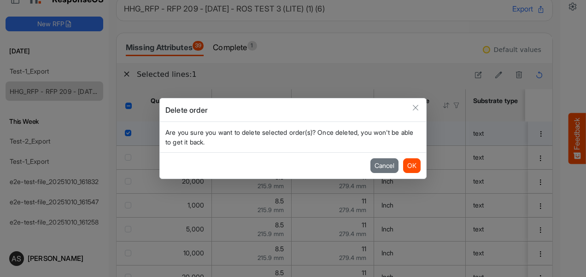
click at [412, 109] on span "Close" at bounding box center [415, 107] width 7 height 7
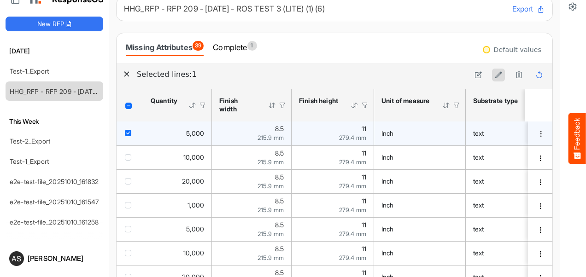
click at [494, 75] on icon at bounding box center [498, 75] width 8 height 8
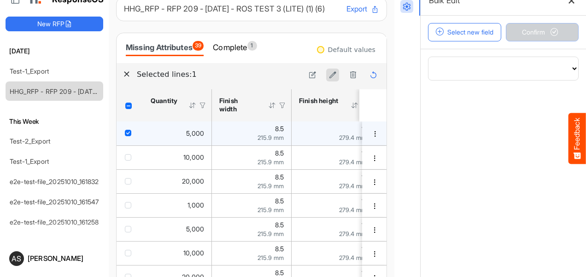
click at [482, 75] on select "**********" at bounding box center [503, 68] width 150 height 23
click at [484, 84] on div "**********" at bounding box center [502, 68] width 165 height 39
click at [485, 73] on select "**********" at bounding box center [503, 68] width 150 height 23
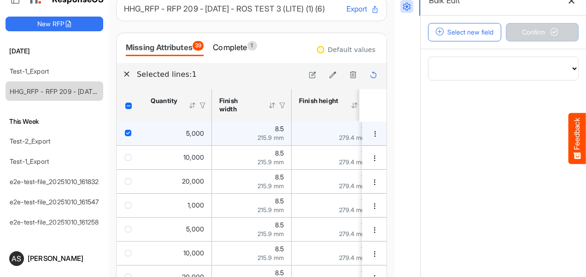
click at [559, 65] on select "**********" at bounding box center [503, 68] width 150 height 23
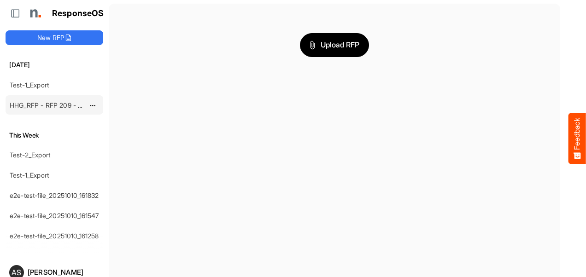
click at [44, 104] on link "HHG_RFP - RFP 209 - [DATE] - ROS TEST 3 (LITE) (1) (6)" at bounding box center [94, 105] width 169 height 8
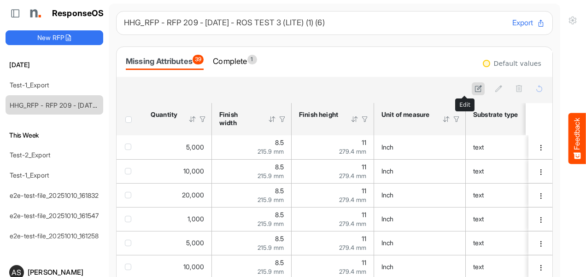
click at [474, 86] on icon at bounding box center [478, 89] width 8 height 8
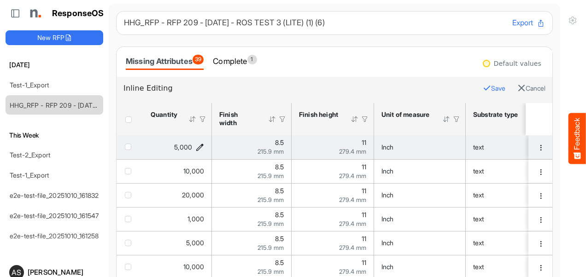
click at [201, 146] on icon "5000 is template cell Column Header httpsnorthellcomontologiesmapping-rulesorde…" at bounding box center [200, 147] width 8 height 8
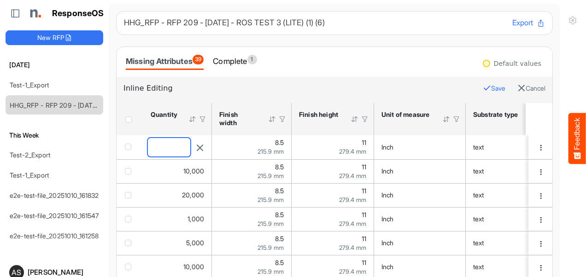
click at [180, 148] on input "****" at bounding box center [169, 147] width 42 height 18
type input "*"
click at [482, 90] on button "Save" at bounding box center [493, 88] width 23 height 12
click at [353, 92] on div at bounding box center [334, 88] width 422 height 13
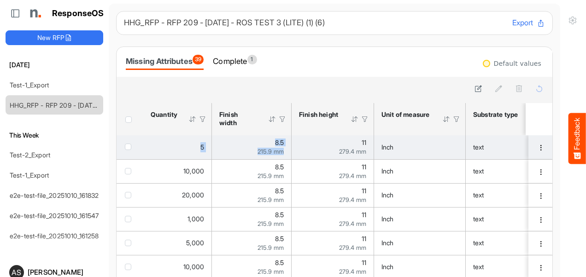
drag, startPoint x: 338, startPoint y: 141, endPoint x: 131, endPoint y: 145, distance: 207.2
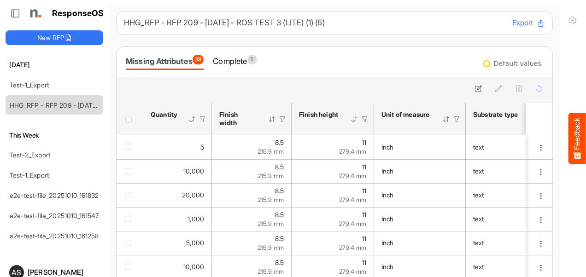
drag, startPoint x: 371, startPoint y: 92, endPoint x: 267, endPoint y: 93, distance: 104.5
click at [267, 93] on div at bounding box center [334, 88] width 422 height 13
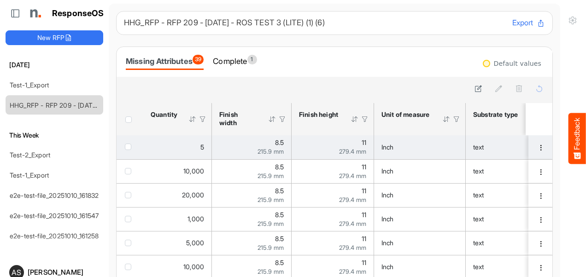
click at [431, 147] on div "Inch" at bounding box center [419, 147] width 76 height 10
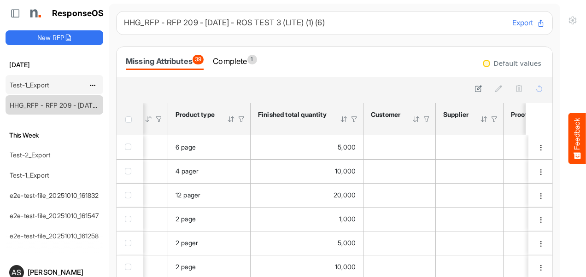
click at [68, 84] on div "Test-1_Export" at bounding box center [47, 85] width 82 height 18
click at [45, 86] on link "Test-1_Export" at bounding box center [29, 85] width 39 height 8
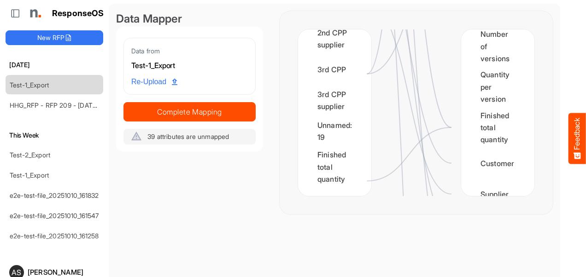
scroll to position [583, 0]
click at [47, 37] on button "New RFP" at bounding box center [55, 37] width 98 height 15
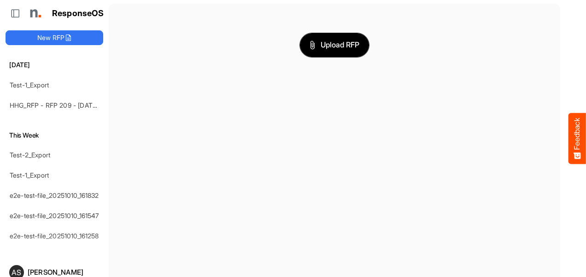
click at [319, 51] on button "Upload RFP" at bounding box center [334, 45] width 69 height 24
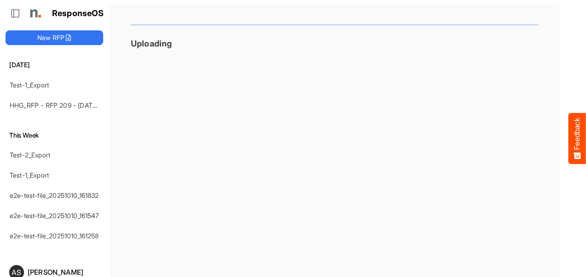
click at [216, 215] on main "Uploading" at bounding box center [334, 156] width 451 height 305
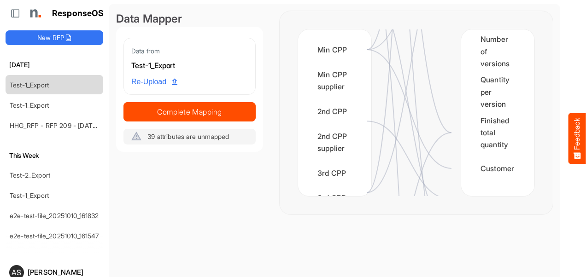
scroll to position [583, 0]
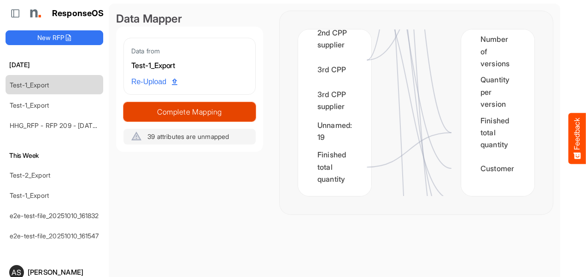
click at [212, 117] on span "Complete Mapping" at bounding box center [189, 111] width 131 height 13
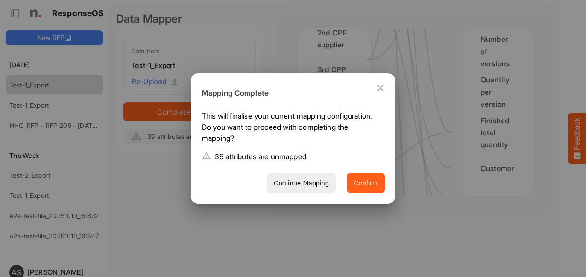
click at [366, 190] on button "Confirm" at bounding box center [366, 183] width 38 height 21
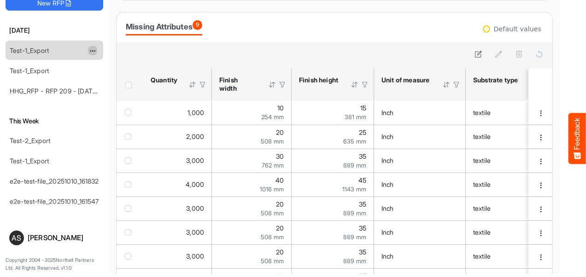
click at [92, 51] on span "dropdownbutton" at bounding box center [91, 51] width 5 height 6
click at [108, 77] on li "Delete" at bounding box center [115, 78] width 55 height 14
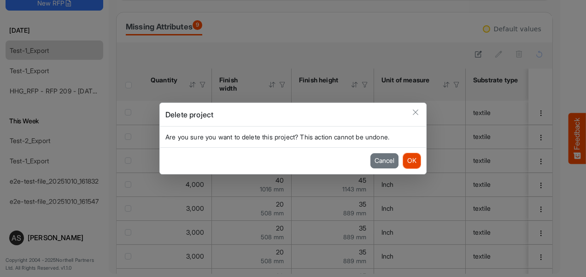
click at [412, 166] on button "OK" at bounding box center [411, 160] width 17 height 15
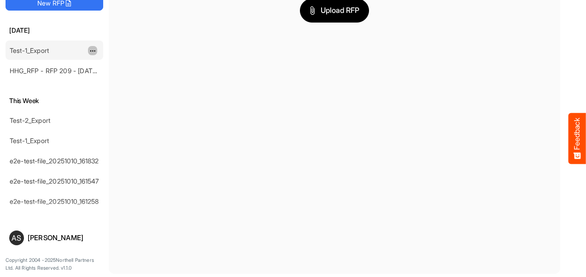
click at [91, 49] on span "dropdownbutton" at bounding box center [91, 51] width 5 height 6
click at [107, 81] on li "Delete" at bounding box center [115, 78] width 55 height 14
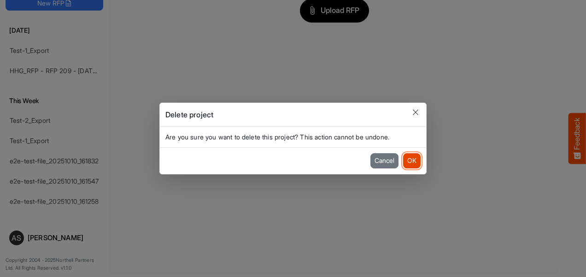
drag, startPoint x: 107, startPoint y: 81, endPoint x: 406, endPoint y: 157, distance: 308.9
click at [406, 157] on div "Delete project Are you sure you want to delete this project? This action cannot…" at bounding box center [293, 138] width 586 height 277
click at [411, 160] on button "OK" at bounding box center [411, 160] width 17 height 15
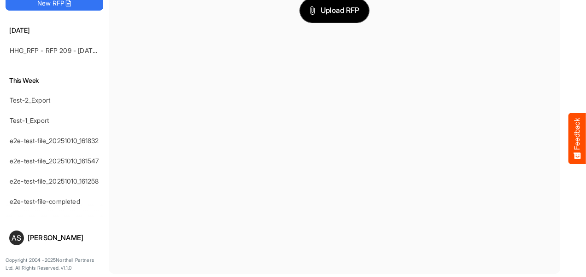
click at [336, 10] on span "Upload RFP" at bounding box center [334, 11] width 50 height 12
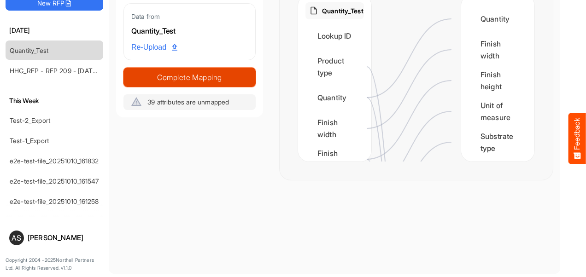
click at [185, 73] on span "Complete Mapping" at bounding box center [189, 77] width 131 height 13
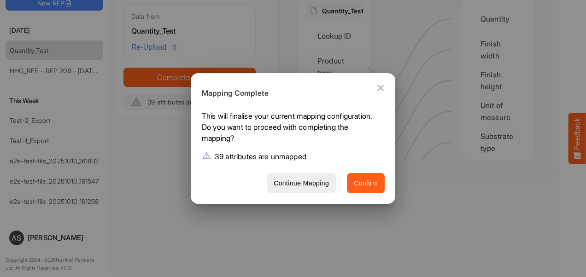
click at [360, 184] on span "Confirm" at bounding box center [366, 184] width 24 height 12
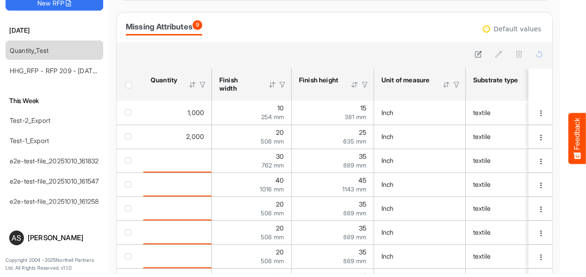
click at [362, 38] on div "Missing Attributes 9" at bounding box center [334, 27] width 436 height 30
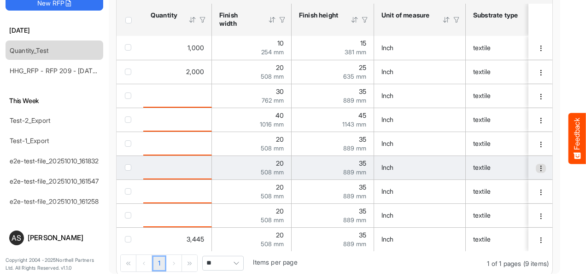
scroll to position [64, 0]
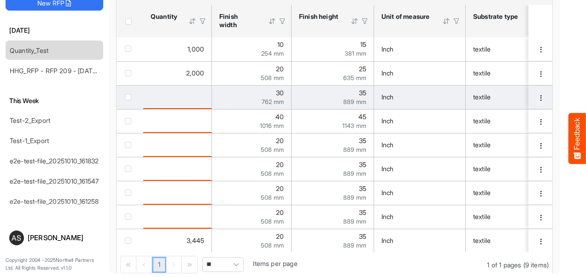
click at [199, 93] on div "is template cell Column Header httpsnorthellcomontologiesmapping-rulesorderhasq…" at bounding box center [177, 97] width 53 height 10
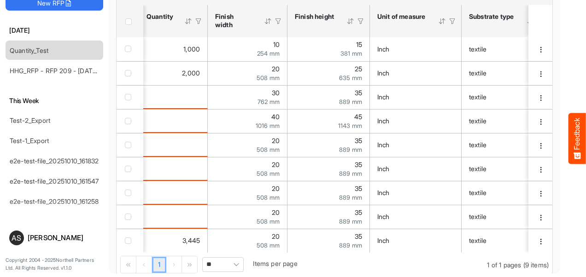
scroll to position [0, 0]
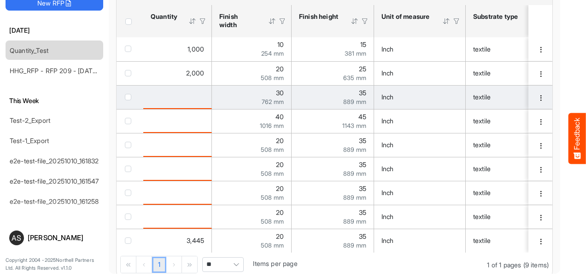
click at [200, 98] on div "is template cell Column Header httpsnorthellcomontologiesmapping-rulesorderhasq…" at bounding box center [177, 97] width 53 height 10
drag, startPoint x: 200, startPoint y: 98, endPoint x: 203, endPoint y: 105, distance: 7.6
click at [203, 105] on td "is template cell Column Header httpsnorthellcomontologiesmapping-rulesorderhasq…" at bounding box center [177, 97] width 69 height 24
click at [197, 107] on td "is template cell Column Header httpsnorthellcomontologiesmapping-rulesorderhasq…" at bounding box center [177, 97] width 69 height 24
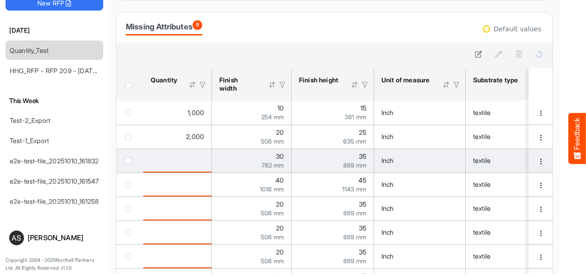
click at [205, 161] on td "is template cell Column Header httpsnorthellcomontologiesmapping-rulesorderhasq…" at bounding box center [177, 161] width 69 height 24
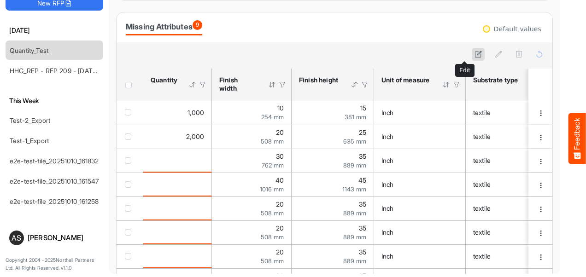
click at [474, 53] on icon at bounding box center [478, 54] width 8 height 8
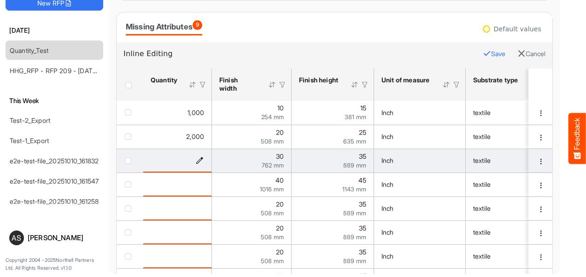
click at [200, 161] on icon "is template cell Column Header httpsnorthellcomontologiesmapping-rulesorderhasq…" at bounding box center [200, 161] width 8 height 8
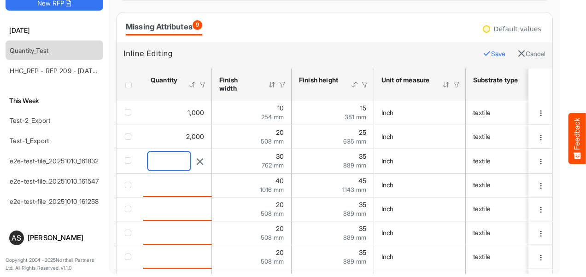
click at [183, 160] on input "number" at bounding box center [169, 161] width 42 height 18
type input "*"
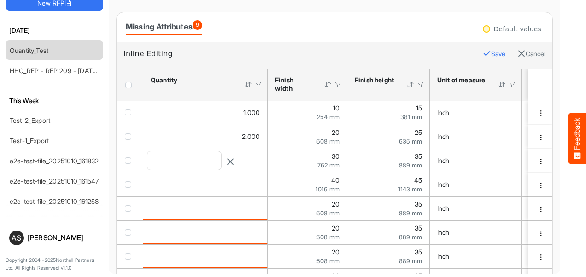
click at [482, 54] on button "Save" at bounding box center [493, 54] width 23 height 12
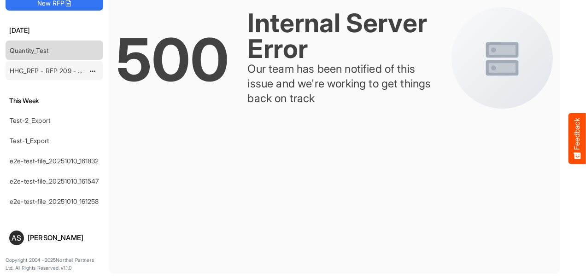
click at [21, 68] on link "HHG_RFP - RFP 209 - [DATE] - ROS TEST 3 (LITE) (1) (6)" at bounding box center [94, 71] width 169 height 8
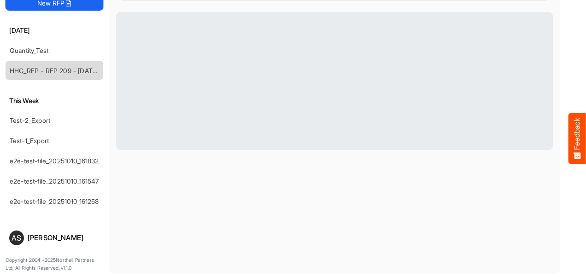
click at [67, 6] on icon at bounding box center [67, 3] width 7 height 7
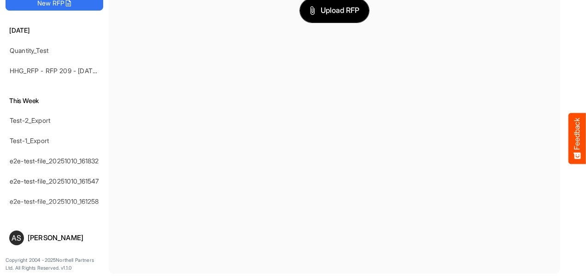
click at [312, 15] on span "Upload RFP" at bounding box center [334, 11] width 50 height 12
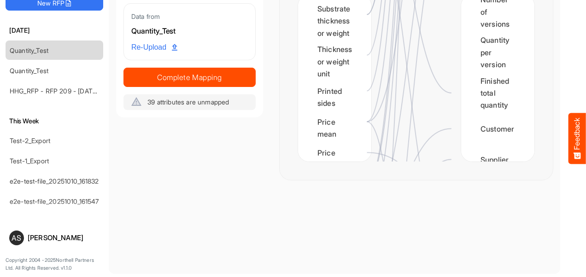
scroll to position [250, 0]
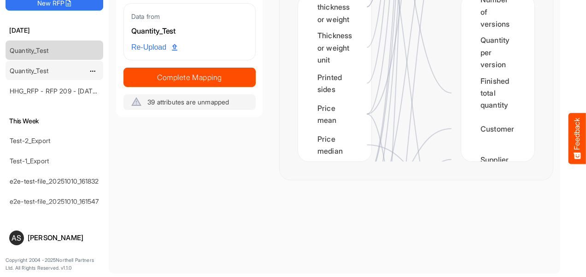
click at [35, 74] on div "Quantity_Test" at bounding box center [47, 70] width 82 height 18
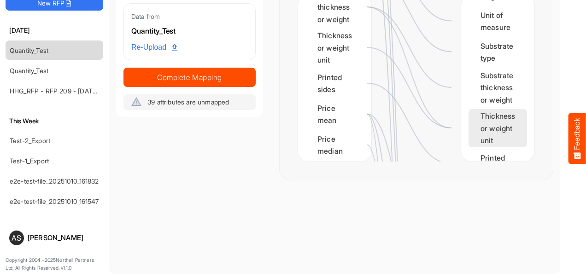
scroll to position [0, 0]
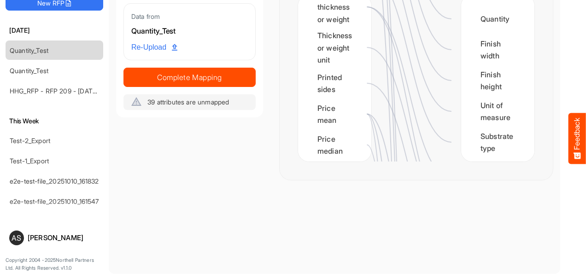
click at [415, 227] on main "Data Mapper Data from Quantity_Test Re-Upload Complete Mapping 39 attributes ar…" at bounding box center [334, 121] width 451 height 305
